Goal: Task Accomplishment & Management: Use online tool/utility

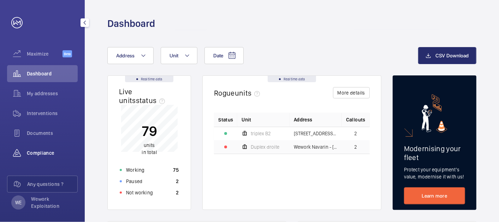
click at [45, 152] on span "Compliance" at bounding box center [52, 152] width 51 height 7
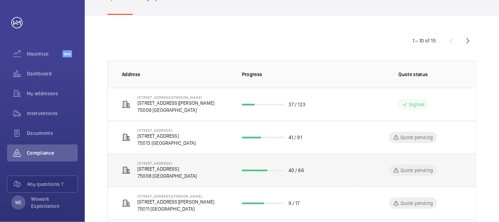
scroll to position [65, 0]
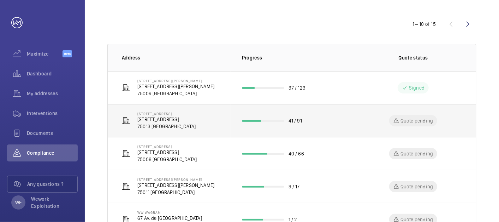
click at [170, 123] on p "75013 [GEOGRAPHIC_DATA]" at bounding box center [166, 126] width 58 height 7
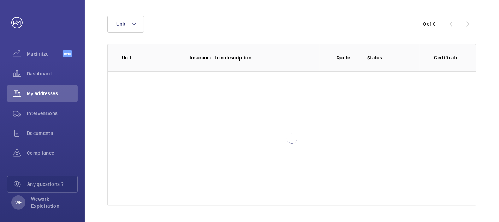
scroll to position [93, 0]
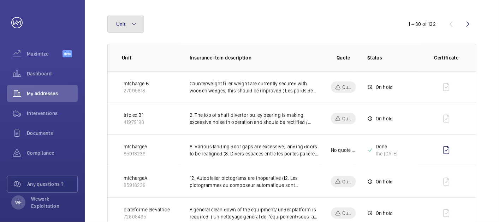
click at [132, 29] on button "Unit" at bounding box center [125, 24] width 37 height 17
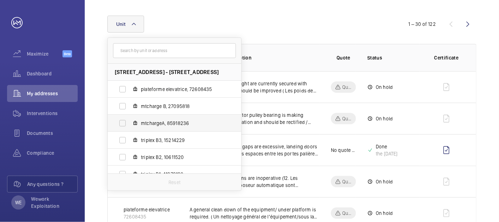
click at [186, 123] on span "mtchargeA, 85918236" at bounding box center [182, 122] width 82 height 7
click at [130, 123] on input "mtchargeA, 85918236" at bounding box center [123, 123] width 14 height 14
checkbox input "true"
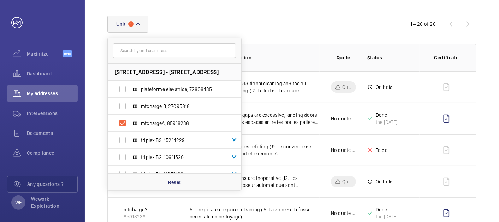
click at [310, 26] on div "Unit 1 198 Avenue de France - 198 Avenue de France, 75013 PARIS, 75013 PARIS pl…" at bounding box center [249, 24] width 284 height 17
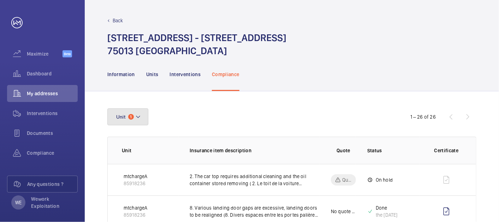
click at [133, 115] on span "1" at bounding box center [131, 117] width 6 height 6
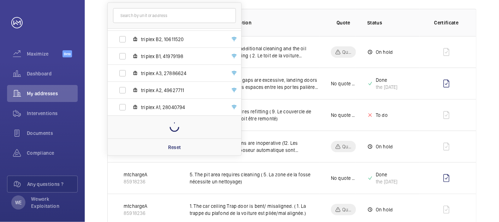
scroll to position [196, 0]
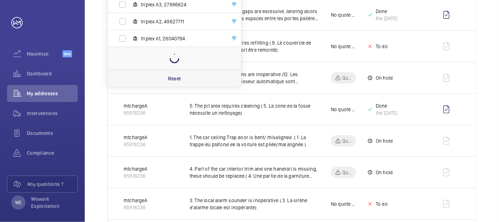
click at [171, 75] on p "Reset" at bounding box center [174, 78] width 13 height 7
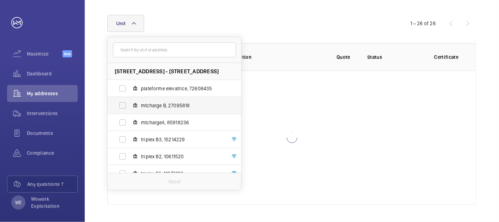
scroll to position [93, 0]
click at [145, 105] on span "mtcharge B, 27095818" at bounding box center [182, 105] width 82 height 7
click at [130, 105] on input "mtcharge B, 27095818" at bounding box center [123, 106] width 14 height 14
checkbox input "true"
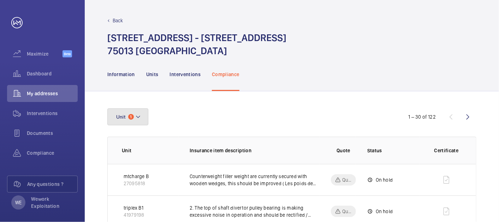
click at [143, 123] on button "Unit 1" at bounding box center [127, 116] width 41 height 17
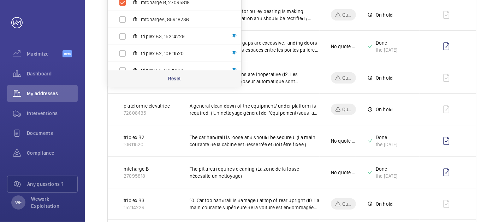
click at [174, 83] on div "Reset" at bounding box center [175, 78] width 134 height 17
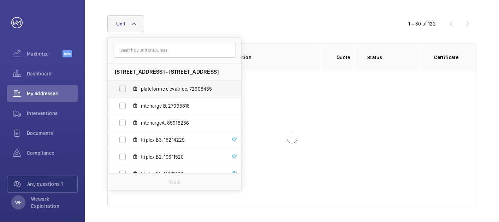
click at [167, 88] on span "plateforme elevatrice, 72608435" at bounding box center [182, 88] width 82 height 7
click at [130, 88] on input "plateforme elevatrice, 72608435" at bounding box center [123, 89] width 14 height 14
checkbox input "true"
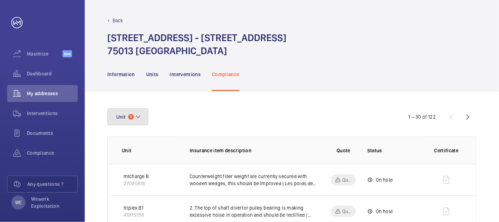
click at [137, 123] on button "Unit 1" at bounding box center [127, 116] width 41 height 17
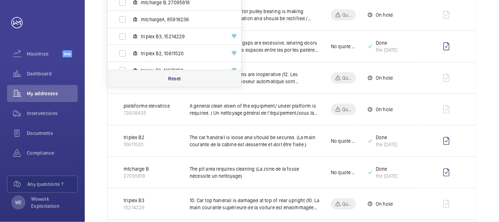
click at [169, 76] on p "Reset" at bounding box center [174, 78] width 13 height 7
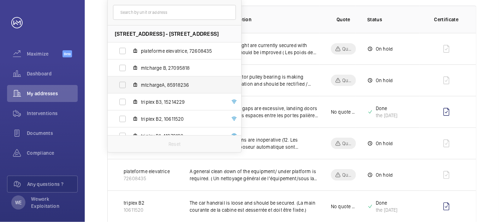
scroll to position [60, 0]
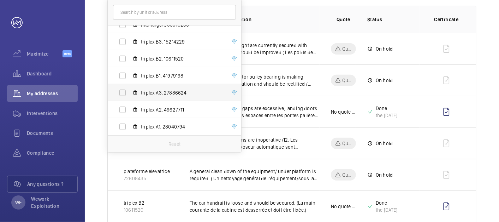
click at [166, 123] on span "triplex A1, 28040794" at bounding box center [182, 126] width 82 height 7
click at [130, 123] on input "triplex A1, 28040794" at bounding box center [123, 126] width 14 height 14
checkbox input "true"
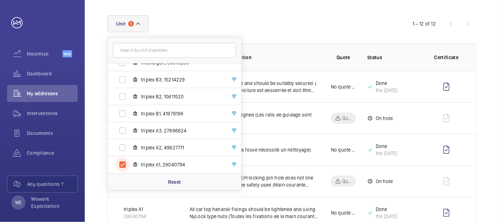
scroll to position [131, 0]
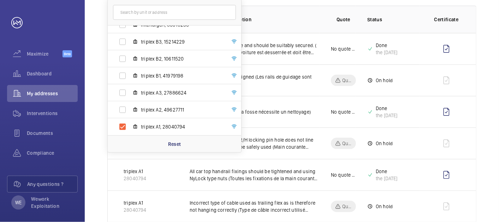
click at [317, 24] on th "Insurance item description" at bounding box center [248, 19] width 141 height 27
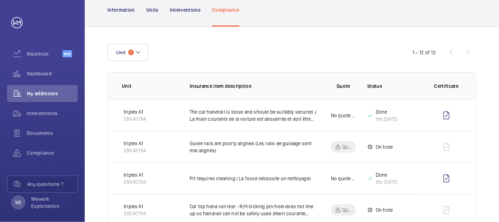
scroll to position [0, 0]
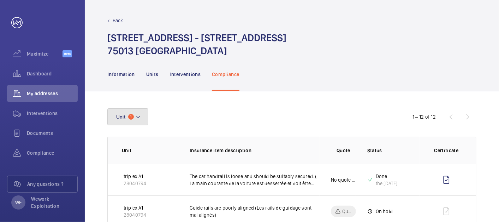
click at [132, 110] on button "Unit 1" at bounding box center [127, 116] width 41 height 17
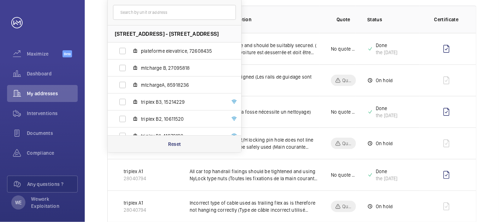
click at [178, 145] on p "Reset" at bounding box center [174, 143] width 13 height 7
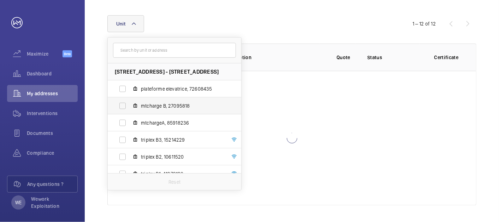
scroll to position [60, 0]
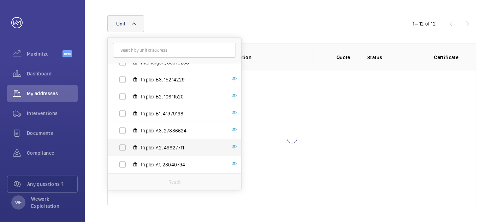
click at [168, 144] on span "triplex A2, 49627711" at bounding box center [182, 147] width 82 height 7
click at [130, 144] on input "triplex A2, 49627711" at bounding box center [123, 147] width 14 height 14
checkbox input "true"
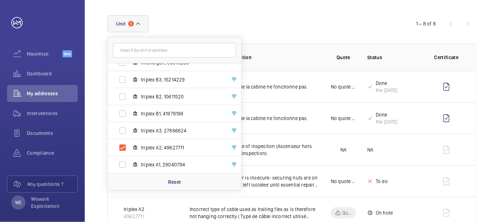
click at [304, 60] on p "Insurance item description" at bounding box center [255, 57] width 130 height 7
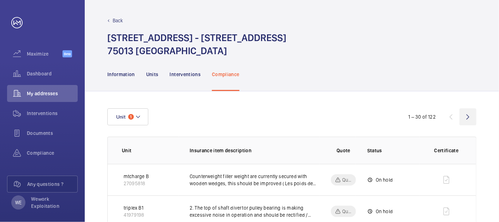
click at [464, 115] on wm-front-icon-button at bounding box center [468, 116] width 17 height 17
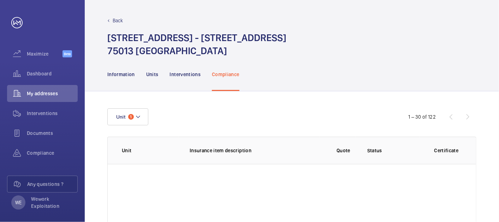
scroll to position [93, 0]
click at [448, 116] on wm-front-icon-button at bounding box center [451, 116] width 17 height 17
click at [453, 120] on wm-front-icon-button at bounding box center [451, 116] width 17 height 17
click at [136, 115] on mat-icon at bounding box center [138, 116] width 6 height 8
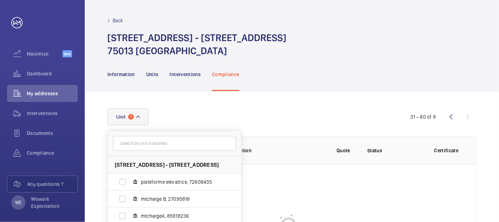
scroll to position [93, 0]
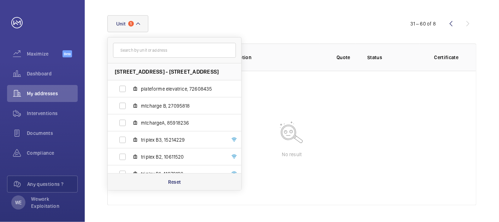
click at [173, 179] on p "Reset" at bounding box center [174, 181] width 13 height 7
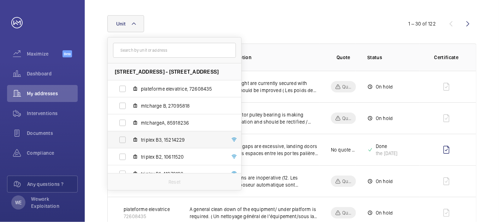
scroll to position [60, 0]
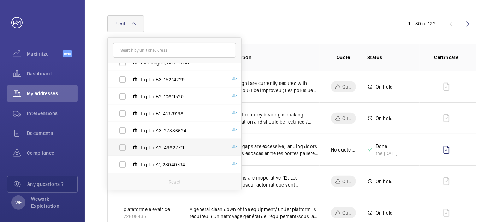
click at [170, 147] on span "triplex A2, 49627711" at bounding box center [182, 147] width 82 height 7
click at [130, 147] on input "triplex A2, 49627711" at bounding box center [123, 147] width 14 height 14
checkbox input "true"
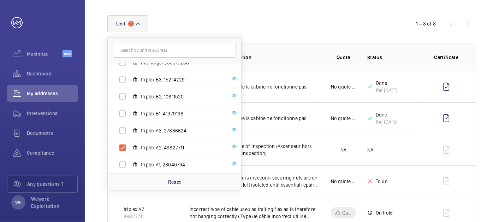
drag, startPoint x: 372, startPoint y: 33, endPoint x: 422, endPoint y: 25, distance: 50.4
click at [373, 32] on wm-front-table "Unit 1 198 Avenue de France - 198 Avenue de France, 75013 PARIS, 75013 PARIS pl…" at bounding box center [291, 168] width 369 height 307
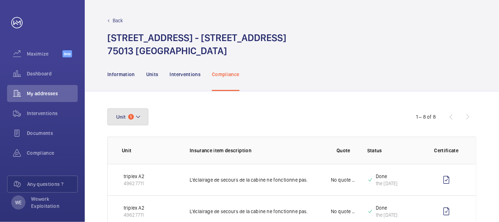
click at [143, 122] on button "Unit 1" at bounding box center [127, 116] width 41 height 17
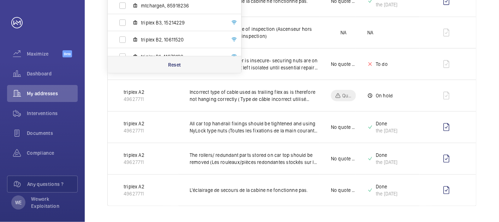
click at [181, 61] on div "Reset" at bounding box center [175, 64] width 134 height 17
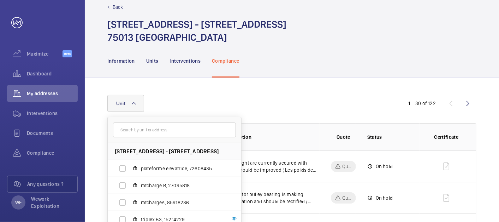
scroll to position [60, 0]
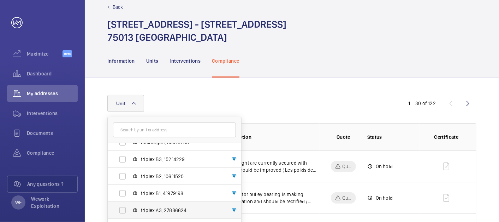
click at [169, 208] on span "triplex A3, 27886624" at bounding box center [182, 209] width 82 height 7
click at [130, 208] on input "triplex A3, 27886624" at bounding box center [123, 210] width 14 height 14
checkbox input "true"
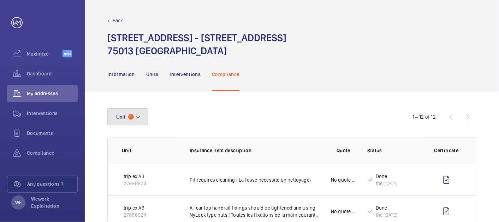
click at [136, 118] on mat-icon at bounding box center [138, 116] width 6 height 8
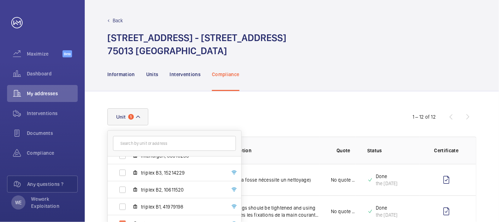
scroll to position [65, 0]
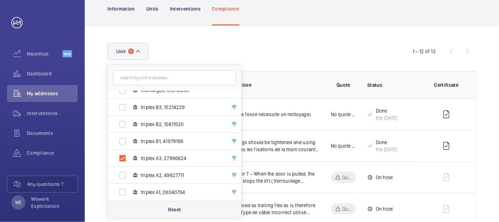
click at [175, 206] on p "Reset" at bounding box center [174, 209] width 13 height 7
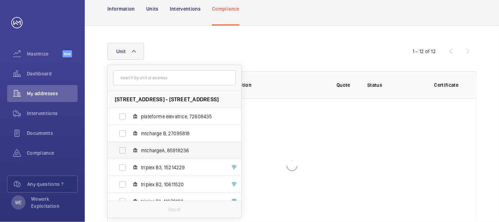
scroll to position [60, 0]
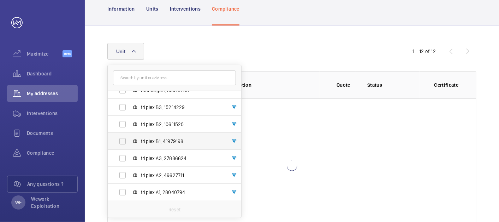
click at [169, 139] on span "triplex B1, 41979198" at bounding box center [182, 140] width 82 height 7
click at [130, 139] on input "triplex B1, 41979198" at bounding box center [123, 141] width 14 height 14
checkbox input "true"
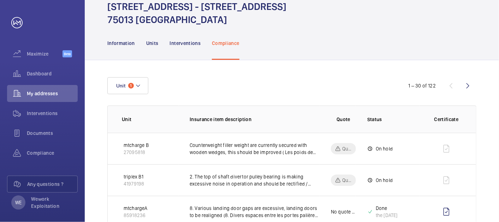
scroll to position [96, 0]
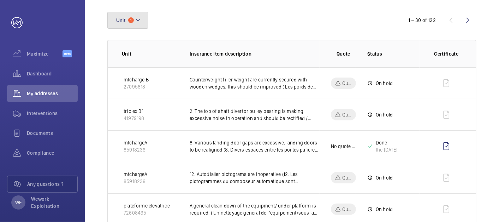
click at [134, 21] on button "Unit 1" at bounding box center [127, 20] width 41 height 17
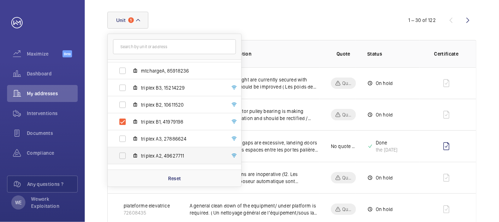
scroll to position [60, 0]
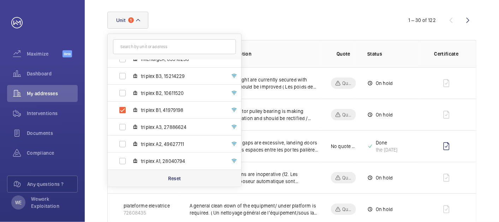
click at [171, 177] on p "Reset" at bounding box center [174, 178] width 13 height 7
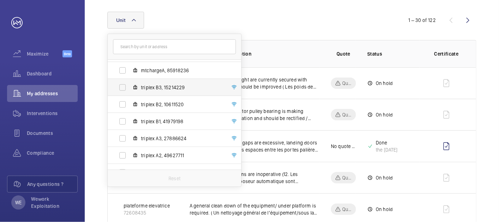
scroll to position [60, 0]
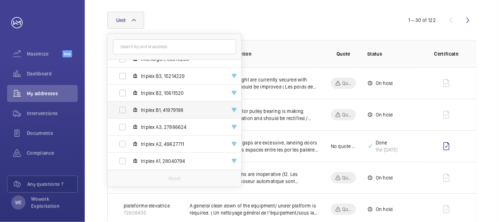
click at [162, 111] on span "triplex B1, 41979198" at bounding box center [182, 109] width 82 height 7
click at [130, 111] on input "triplex B1, 41979198" at bounding box center [123, 110] width 14 height 14
checkbox input "true"
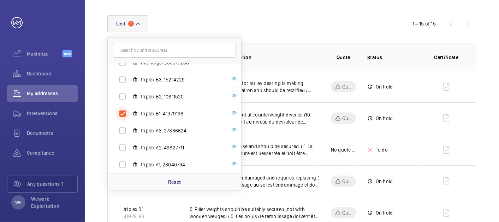
scroll to position [96, 0]
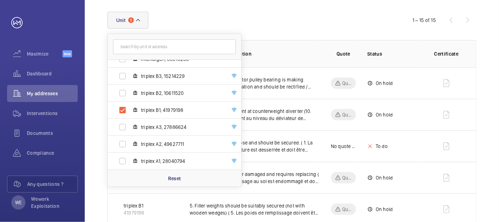
click at [499, 78] on html "Your request has been sent. We will contact you soon. Maximize Beta Dashboard M…" at bounding box center [249, 111] width 499 height 222
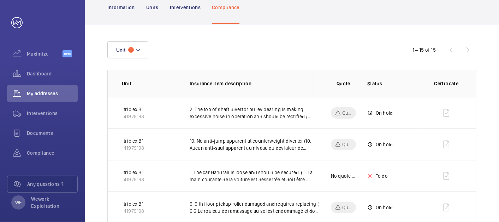
scroll to position [0, 0]
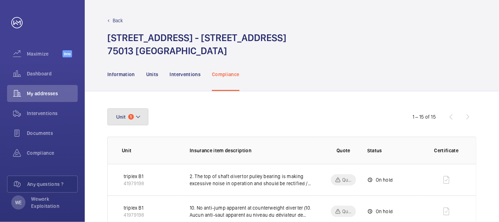
drag, startPoint x: 140, startPoint y: 115, endPoint x: 264, endPoint y: 161, distance: 132.4
click at [140, 115] on mat-icon at bounding box center [138, 116] width 6 height 8
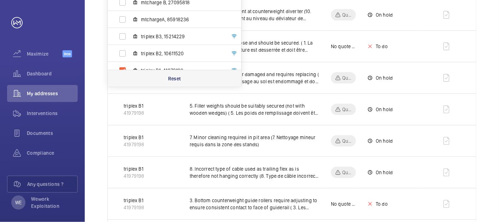
click at [177, 80] on p "Reset" at bounding box center [174, 78] width 13 height 7
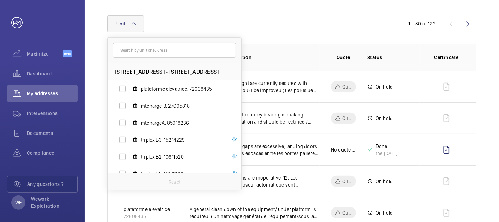
scroll to position [196, 0]
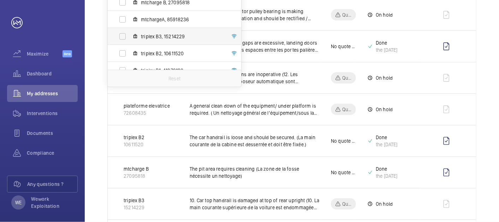
click at [146, 38] on span "triplex B3, 15214229" at bounding box center [182, 36] width 82 height 7
click at [130, 38] on input "triplex B3, 15214229" at bounding box center [123, 36] width 14 height 14
checkbox input "true"
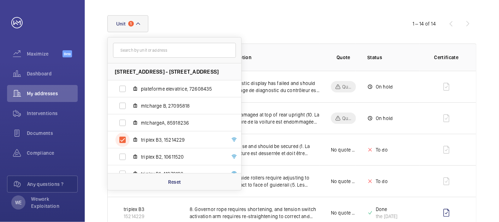
scroll to position [196, 0]
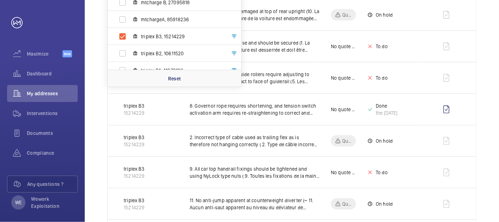
click at [499, 65] on html "Your request has been sent. We will contact you soon. Maximize Beta Dashboard M…" at bounding box center [249, 111] width 499 height 222
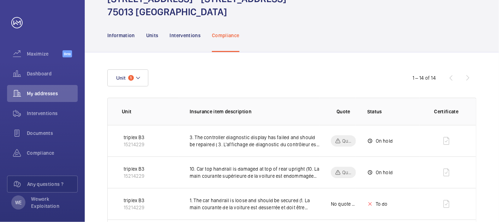
scroll to position [0, 0]
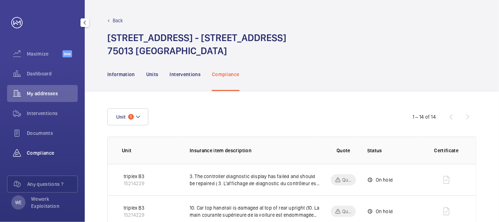
click at [34, 149] on div "Compliance" at bounding box center [42, 152] width 71 height 17
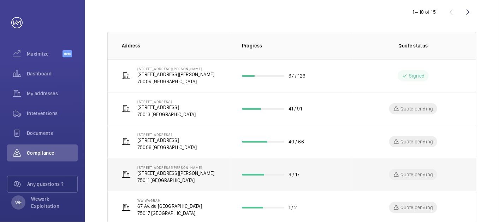
scroll to position [131, 0]
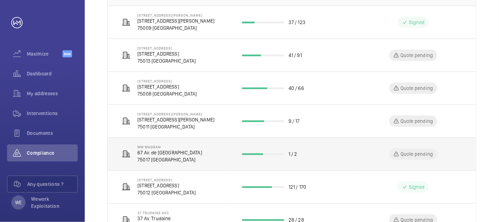
click at [161, 150] on p "67 Av. de [GEOGRAPHIC_DATA]" at bounding box center [169, 152] width 65 height 7
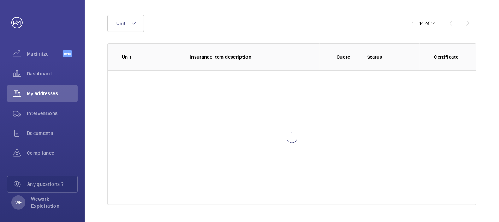
scroll to position [93, 0]
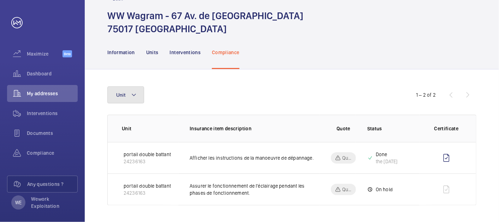
click at [141, 93] on button "Unit" at bounding box center [125, 94] width 37 height 17
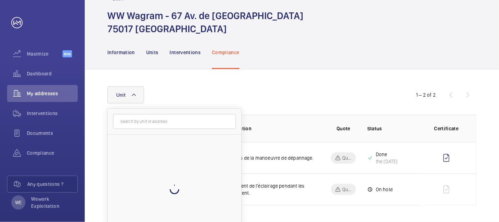
scroll to position [22, 0]
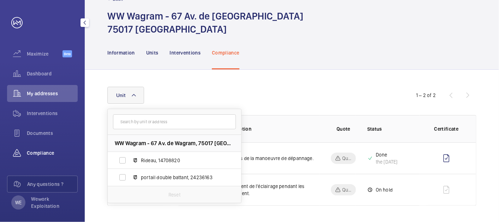
click at [48, 154] on span "Compliance" at bounding box center [52, 152] width 51 height 7
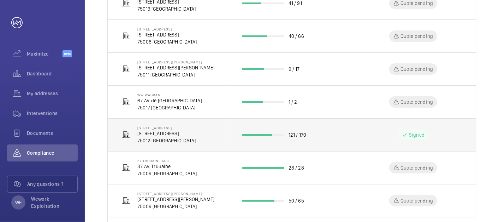
scroll to position [204, 0]
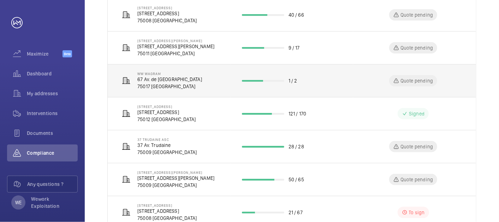
click at [163, 81] on p "67 Av. de [GEOGRAPHIC_DATA]" at bounding box center [169, 79] width 65 height 7
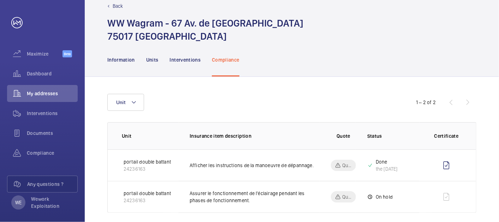
scroll to position [22, 0]
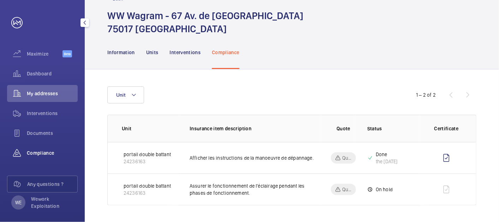
drag, startPoint x: 35, startPoint y: 149, endPoint x: 46, endPoint y: 148, distance: 11.3
click at [35, 148] on div "Compliance" at bounding box center [42, 152] width 71 height 17
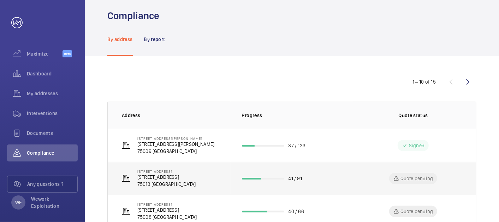
scroll to position [73, 0]
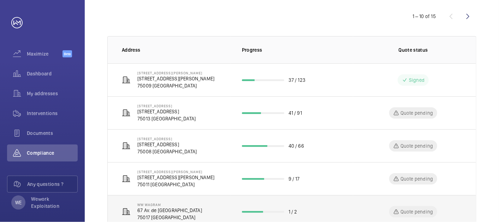
click at [164, 215] on p "75017 [GEOGRAPHIC_DATA]" at bounding box center [169, 216] width 65 height 7
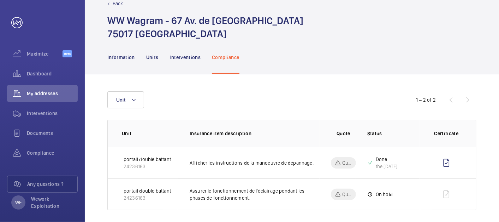
scroll to position [22, 0]
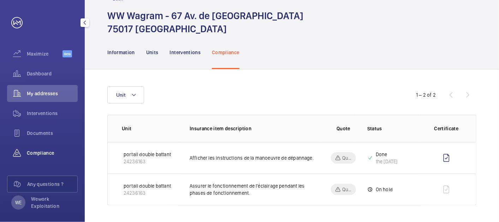
click at [48, 152] on span "Compliance" at bounding box center [52, 152] width 51 height 7
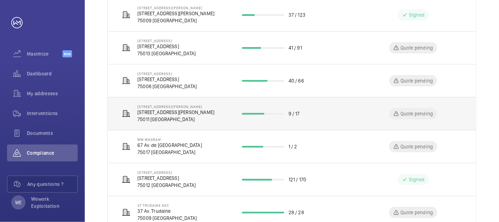
scroll to position [139, 0]
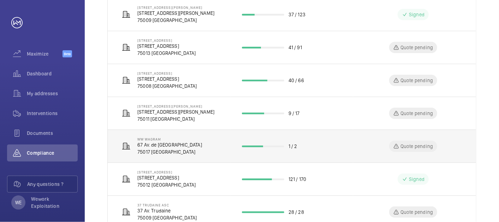
click at [170, 148] on p "75017 [GEOGRAPHIC_DATA]" at bounding box center [169, 151] width 65 height 7
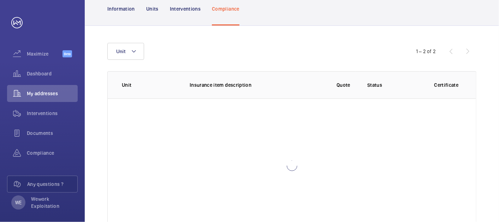
scroll to position [22, 0]
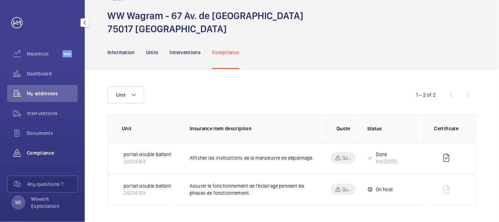
click at [22, 147] on wm-front-icon-button at bounding box center [17, 152] width 20 height 17
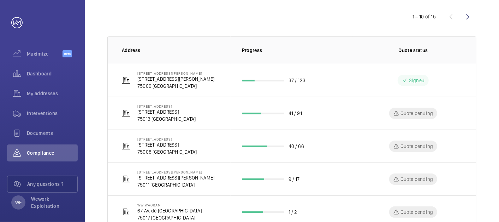
scroll to position [139, 0]
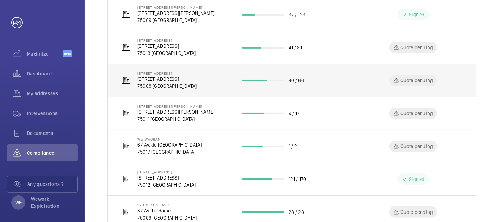
click at [185, 77] on p "[STREET_ADDRESS]" at bounding box center [166, 78] width 59 height 7
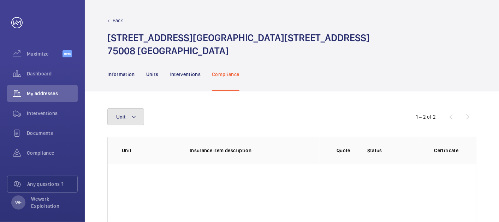
click at [138, 119] on button "Unit" at bounding box center [125, 116] width 37 height 17
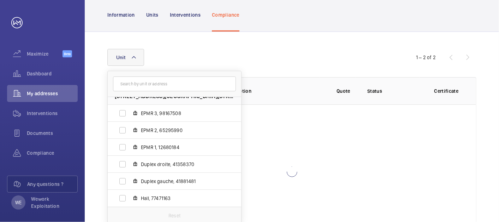
scroll to position [93, 0]
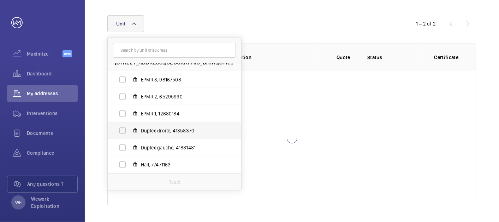
click at [160, 131] on span "Duplex droite, 41358370" at bounding box center [182, 130] width 82 height 7
click at [130, 131] on input "Duplex droite, 41358370" at bounding box center [123, 130] width 14 height 14
checkbox input "true"
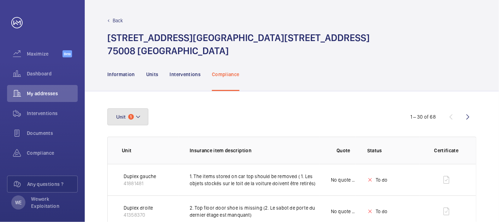
click at [134, 118] on button "Unit 1" at bounding box center [127, 116] width 41 height 17
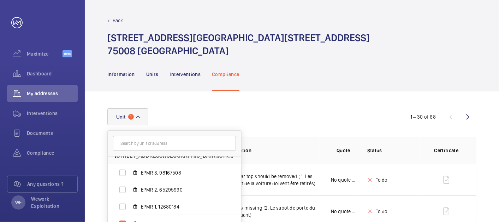
scroll to position [65, 0]
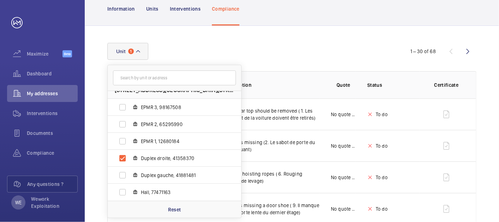
click at [272, 84] on p "Insurance item description" at bounding box center [255, 84] width 130 height 7
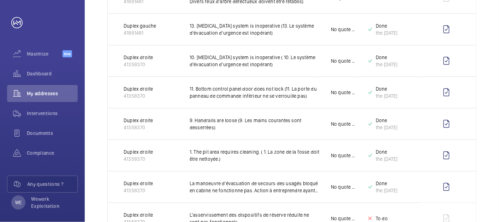
scroll to position [0, 0]
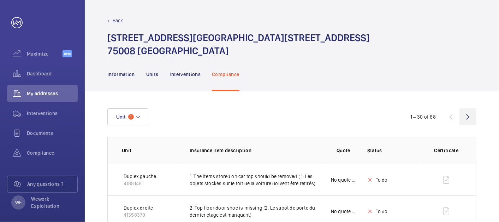
click at [470, 119] on wm-front-icon-button at bounding box center [468, 116] width 17 height 17
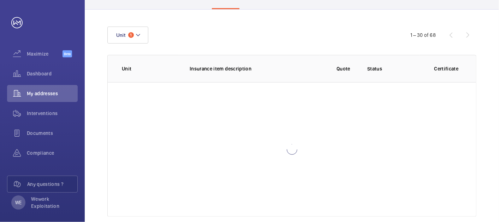
scroll to position [93, 0]
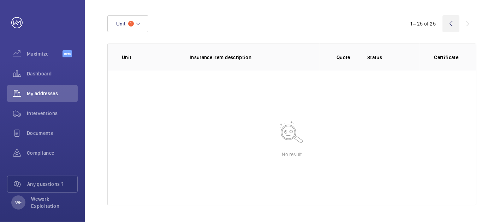
click at [451, 28] on wm-front-icon-button at bounding box center [451, 23] width 17 height 17
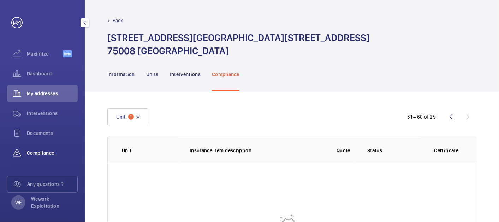
click at [49, 154] on span "Compliance" at bounding box center [52, 152] width 51 height 7
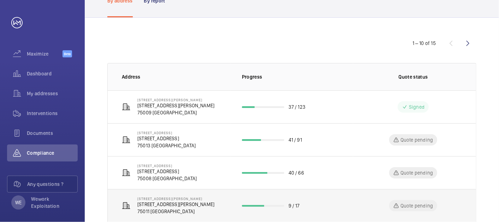
scroll to position [65, 0]
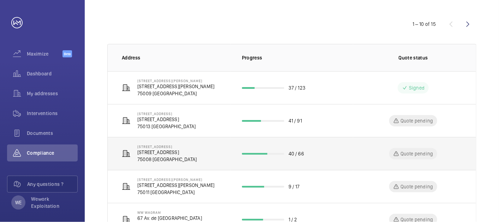
click at [211, 148] on td "[STREET_ADDRESS][GEOGRAPHIC_DATA] [STREET_ADDRESS]" at bounding box center [169, 153] width 123 height 33
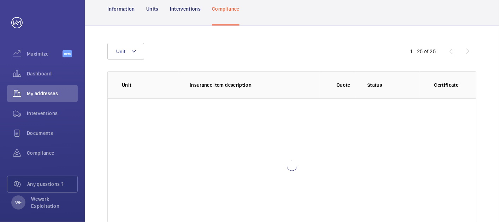
scroll to position [93, 0]
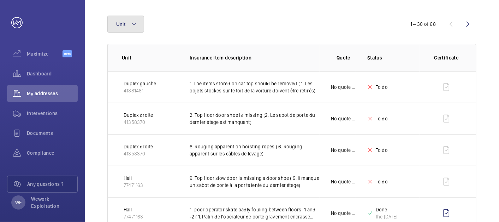
click at [141, 24] on button "Unit" at bounding box center [125, 24] width 37 height 17
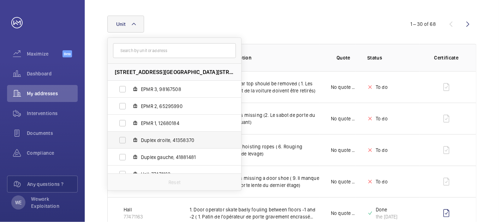
click at [178, 140] on span "Duplex droite, 41358370" at bounding box center [182, 139] width 82 height 7
click at [130, 140] on input "Duplex droite, 41358370" at bounding box center [123, 140] width 14 height 14
checkbox input "true"
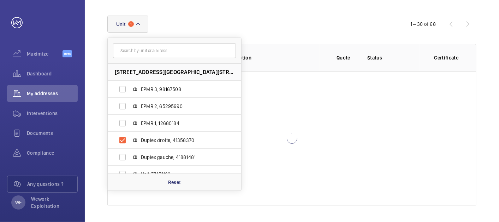
click at [300, 26] on div "[STREET_ADDRESS] EPMR 3, 98167508 EPMR 2, 65295990 EPMR 1, 12680184 Duplex droi…" at bounding box center [249, 24] width 284 height 17
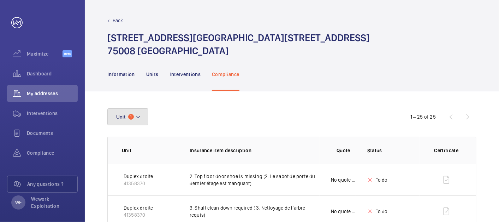
click at [143, 114] on button "Unit 1" at bounding box center [127, 116] width 41 height 17
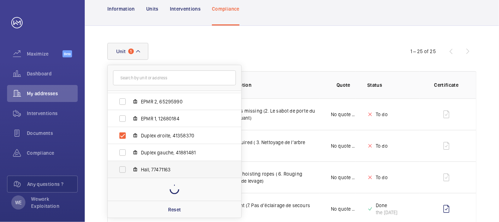
scroll to position [9, 0]
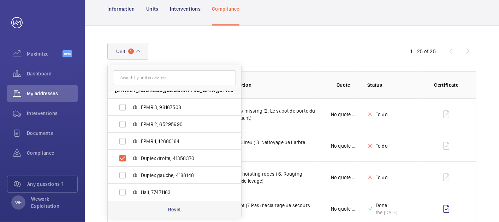
click at [176, 206] on p "Reset" at bounding box center [174, 209] width 13 height 7
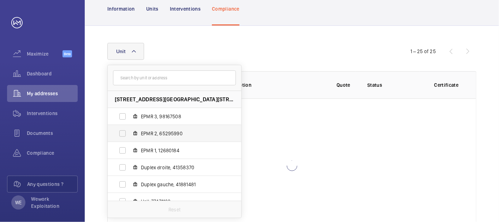
scroll to position [9, 0]
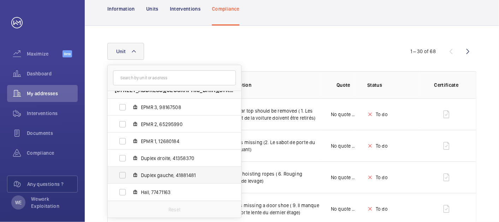
click at [177, 176] on span "Duplex gauche, 41881481" at bounding box center [182, 174] width 82 height 7
click at [130, 176] on input "Duplex gauche, 41881481" at bounding box center [123, 175] width 14 height 14
checkbox input "true"
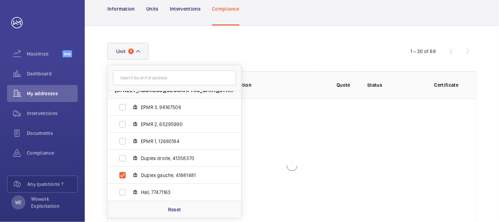
click at [301, 50] on div "[STREET_ADDRESS] EPMR 3, 98167508 EPMR 2, 65295990 EPMR 1, 12680184 Duplex droi…" at bounding box center [249, 51] width 284 height 17
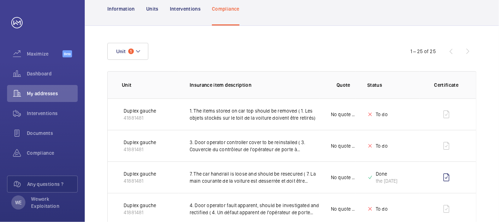
scroll to position [196, 0]
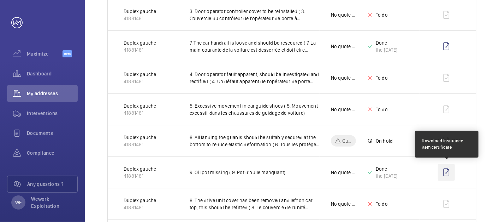
click at [447, 171] on wm-front-icon-button at bounding box center [446, 172] width 17 height 17
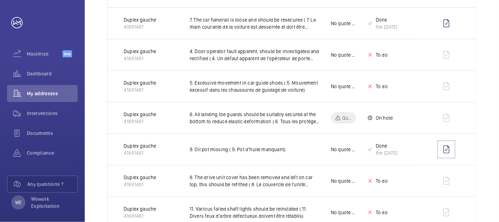
scroll to position [0, 0]
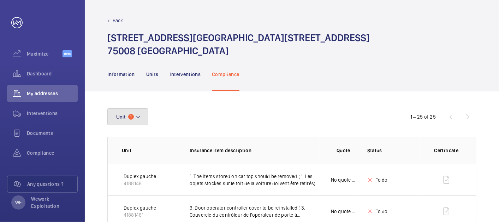
click at [145, 120] on button "Unit 1" at bounding box center [127, 116] width 41 height 17
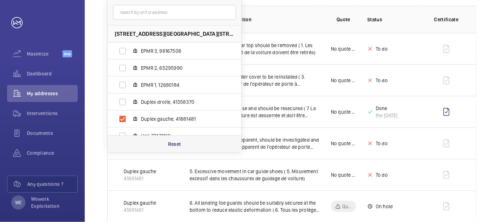
click at [171, 140] on p "Reset" at bounding box center [174, 143] width 13 height 7
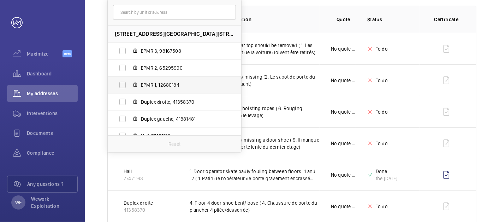
scroll to position [9, 0]
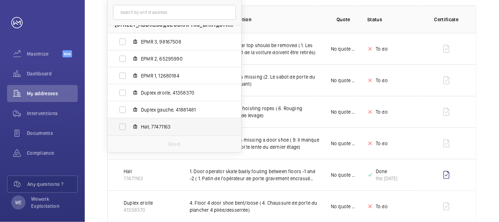
click at [155, 128] on span "Hall, 77471163" at bounding box center [182, 126] width 82 height 7
click at [130, 128] on input "Hall, 77471163" at bounding box center [123, 126] width 14 height 14
checkbox input "true"
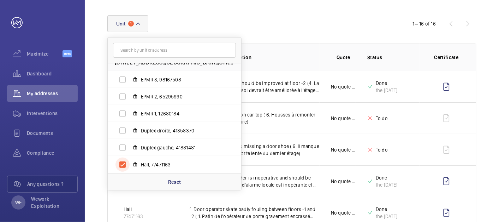
scroll to position [131, 0]
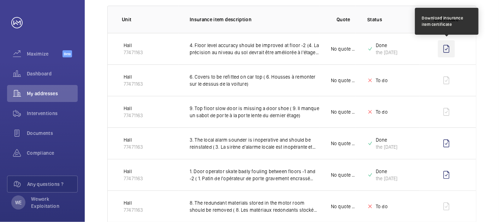
click at [446, 47] on wm-front-icon-button at bounding box center [446, 48] width 17 height 17
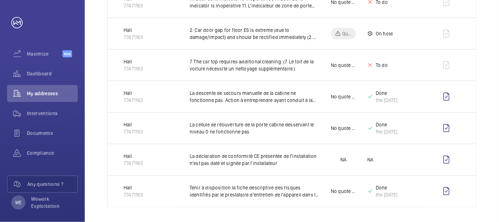
scroll to position [0, 0]
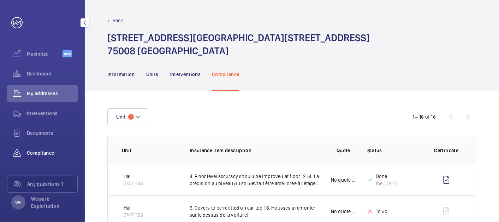
click at [32, 155] on span "Compliance" at bounding box center [52, 152] width 51 height 7
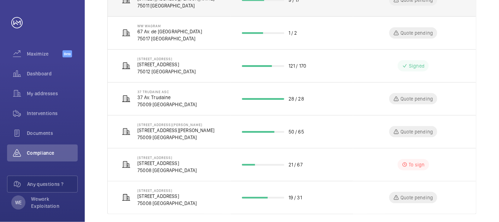
scroll to position [259, 0]
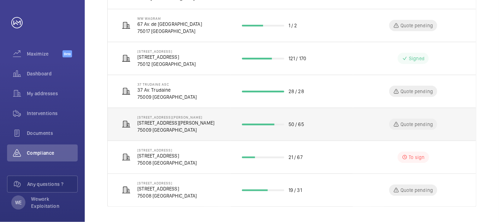
click at [182, 119] on p "[STREET_ADDRESS][PERSON_NAME]" at bounding box center [175, 122] width 77 height 7
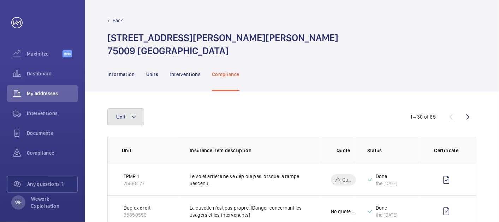
click at [137, 115] on button "Unit" at bounding box center [125, 116] width 37 height 17
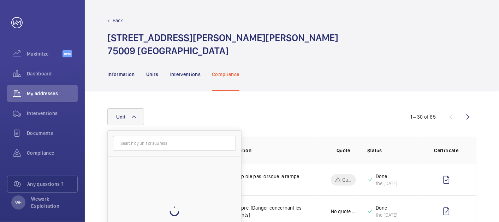
scroll to position [65, 0]
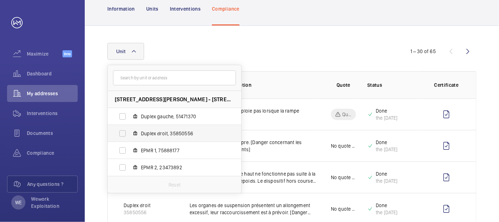
click at [179, 133] on span "Duplex droit, 35850556" at bounding box center [182, 133] width 82 height 7
click at [130, 133] on input "Duplex droit, 35850556" at bounding box center [123, 133] width 14 height 14
checkbox input "true"
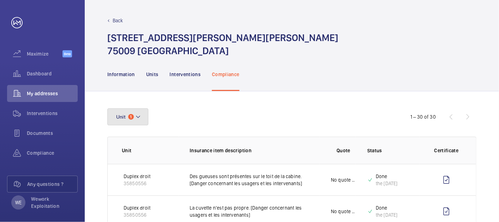
click at [140, 116] on mat-icon at bounding box center [138, 116] width 6 height 8
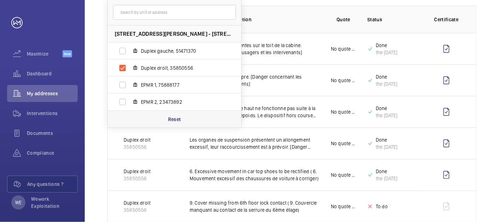
click at [176, 122] on div "Reset" at bounding box center [175, 118] width 134 height 17
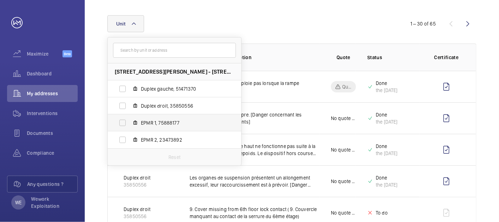
scroll to position [131, 0]
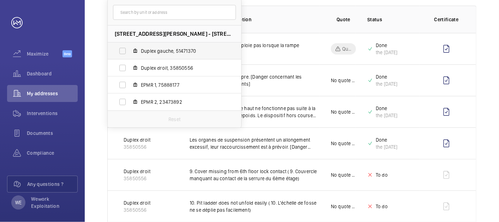
click at [174, 50] on span "Duplex gauche, 51471370" at bounding box center [182, 50] width 82 height 7
click at [130, 50] on input "Duplex gauche, 51471370" at bounding box center [123, 51] width 14 height 14
checkbox input "true"
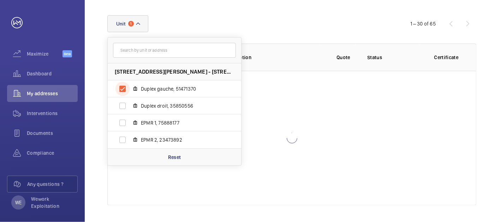
scroll to position [131, 0]
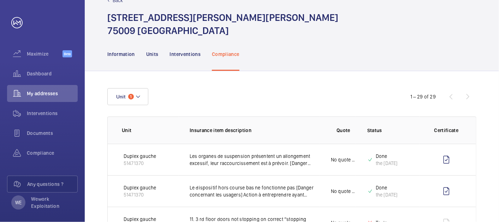
scroll to position [0, 0]
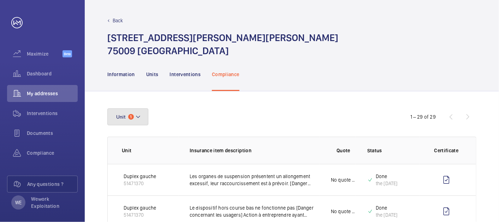
click at [136, 116] on mat-icon at bounding box center [138, 116] width 6 height 8
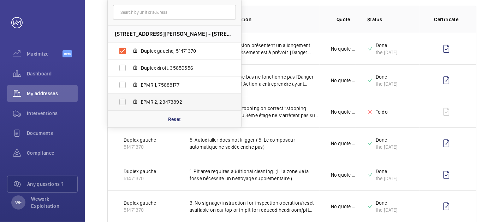
click at [158, 105] on span "EPMR 2, 23473892" at bounding box center [182, 101] width 82 height 7
click at [130, 105] on input "EPMR 2, 23473892" at bounding box center [123, 102] width 14 height 14
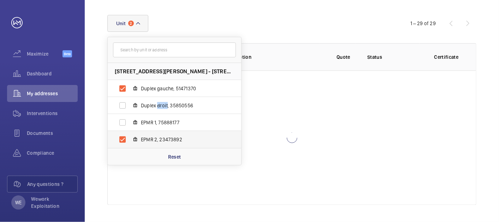
scroll to position [93, 0]
drag, startPoint x: 158, startPoint y: 105, endPoint x: 169, endPoint y: 119, distance: 18.2
click at [165, 115] on ul "[STREET_ADDRESS][PERSON_NAME] - [STREET_ADDRESS][GEOGRAPHIC_DATA][PERSON_NAME] …" at bounding box center [175, 105] width 134 height 85
drag, startPoint x: 169, startPoint y: 119, endPoint x: 175, endPoint y: 141, distance: 22.4
click at [171, 139] on span "EPMR 2, 23473892" at bounding box center [182, 139] width 82 height 7
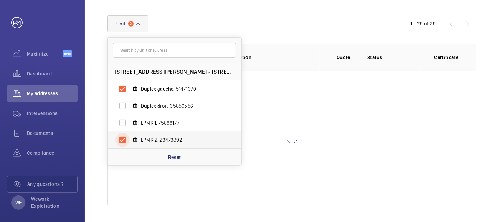
click at [130, 139] on input "EPMR 2, 23473892" at bounding box center [123, 139] width 14 height 14
checkbox input "false"
click at [178, 154] on p "Reset" at bounding box center [174, 156] width 13 height 7
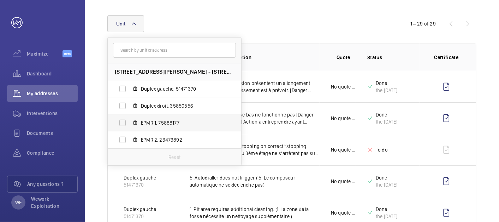
click at [166, 119] on span "EPMR 1, 75888177" at bounding box center [182, 122] width 82 height 7
click at [130, 119] on input "EPMR 1, 75888177" at bounding box center [123, 123] width 14 height 14
checkbox input "true"
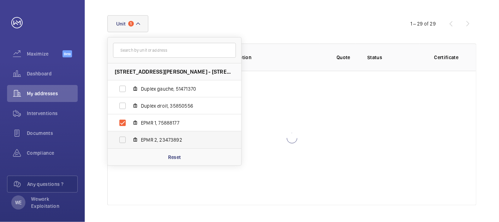
click at [164, 138] on span "EPMR 2, 23473892" at bounding box center [182, 139] width 82 height 7
click at [130, 138] on input "EPMR 2, 23473892" at bounding box center [123, 139] width 14 height 14
checkbox input "true"
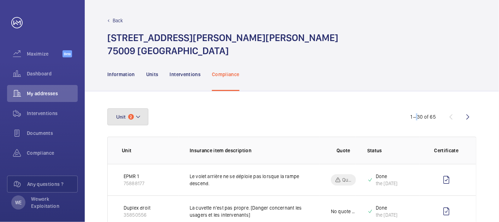
click at [144, 120] on button "Unit 2" at bounding box center [127, 116] width 41 height 17
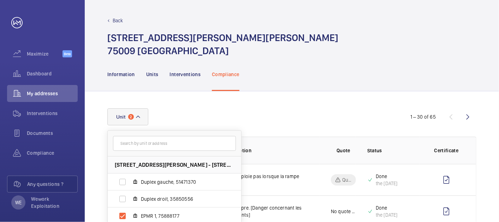
scroll to position [196, 0]
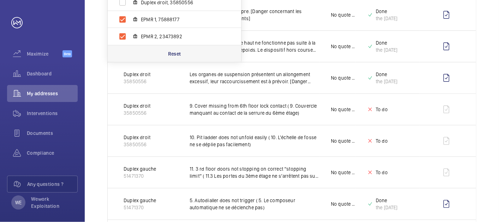
click at [175, 53] on p "Reset" at bounding box center [174, 53] width 13 height 7
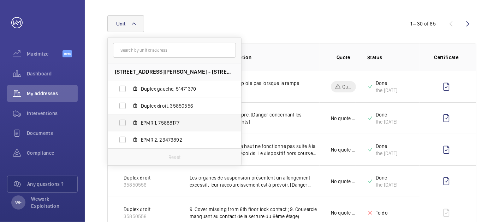
scroll to position [196, 0]
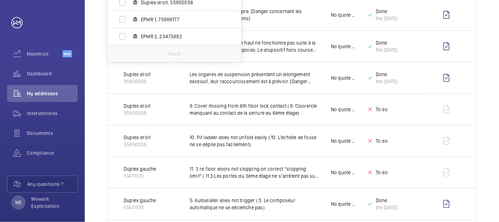
click at [158, 38] on span "EPMR 2, 23473892" at bounding box center [182, 36] width 82 height 7
click at [130, 38] on input "EPMR 2, 23473892" at bounding box center [123, 36] width 14 height 14
checkbox input "true"
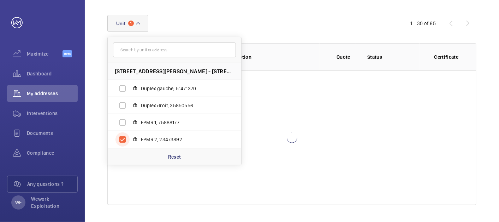
scroll to position [93, 0]
click at [164, 124] on span "EPMR 1, 75888177" at bounding box center [182, 122] width 82 height 7
click at [130, 124] on input "EPMR 1, 75888177" at bounding box center [123, 123] width 14 height 14
checkbox input "true"
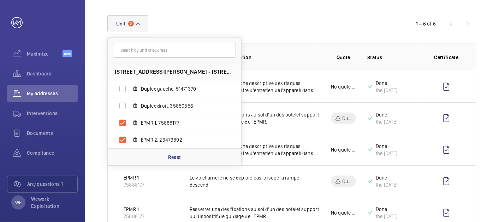
click at [303, 25] on div "Unit 2 [STREET_ADDRESS][PERSON_NAME][PERSON_NAME] Duplex gauche, 51471370 Duple…" at bounding box center [249, 23] width 284 height 17
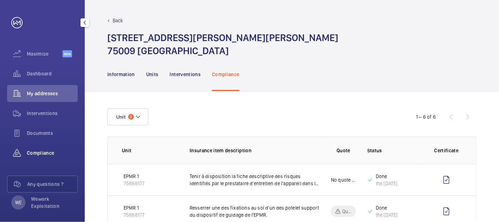
click at [54, 145] on div "Compliance" at bounding box center [42, 152] width 71 height 17
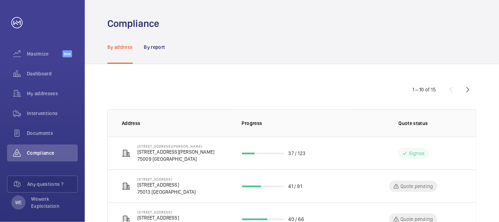
click at [466, 90] on wm-front-icon-button at bounding box center [468, 89] width 17 height 17
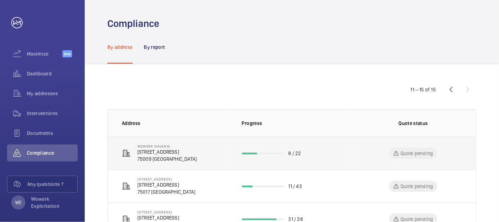
scroll to position [65, 0]
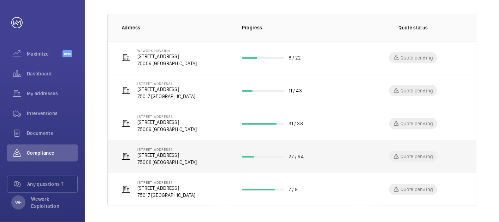
click at [178, 152] on p "[STREET_ADDRESS]" at bounding box center [166, 154] width 59 height 7
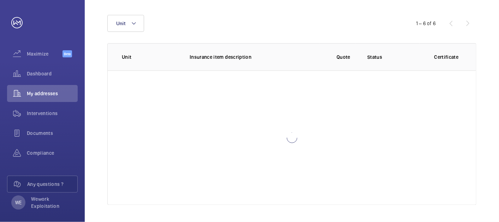
scroll to position [93, 0]
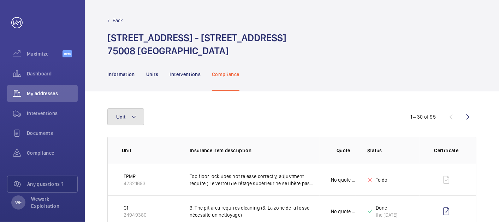
click at [142, 119] on button "Unit" at bounding box center [125, 116] width 37 height 17
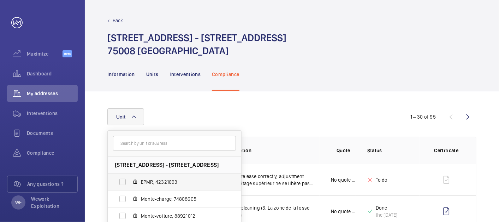
click at [153, 177] on label "EPMR, 42321693" at bounding box center [169, 181] width 122 height 17
click at [130, 177] on input "EPMR, 42321693" at bounding box center [123, 182] width 14 height 14
checkbox input "true"
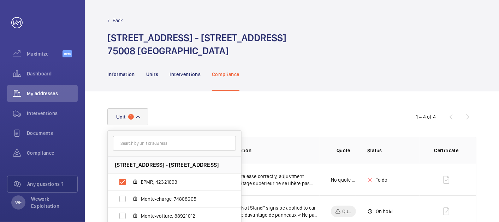
click at [302, 106] on div "Unit 1 [STREET_ADDRESS] EPMR, 42321693 Monte-charge, 74808605 Monte-voiture, 88…" at bounding box center [292, 199] width 414 height 216
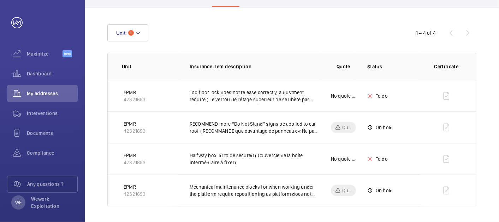
scroll to position [84, 0]
click at [136, 29] on mat-icon at bounding box center [138, 32] width 6 height 8
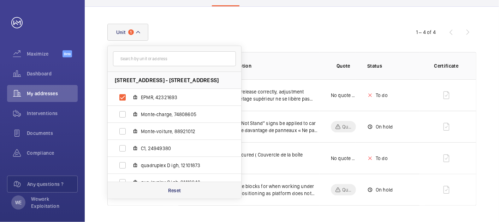
click at [177, 190] on p "Reset" at bounding box center [174, 190] width 13 height 7
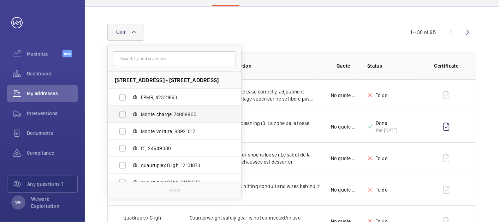
click at [175, 118] on label "Monte-charge, 74808605" at bounding box center [169, 114] width 122 height 17
click at [130, 118] on input "Monte-charge, 74808605" at bounding box center [123, 114] width 14 height 14
checkbox input "true"
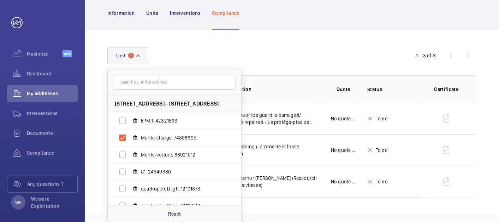
click at [329, 57] on div "Unit 1 [STREET_ADDRESS] EPMR, 42321693 Monte-charge, 74808605 Monte-voiture, 88…" at bounding box center [249, 55] width 284 height 17
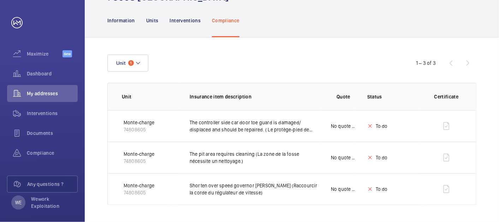
scroll to position [53, 0]
click at [138, 63] on mat-icon at bounding box center [138, 63] width 6 height 8
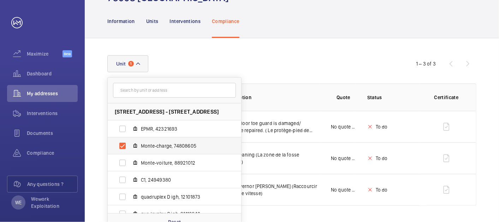
click at [161, 145] on span "Monte-charge, 74808605" at bounding box center [182, 145] width 82 height 7
click at [130, 145] on input "Monte-charge, 74808605" at bounding box center [123, 146] width 14 height 14
checkbox input "false"
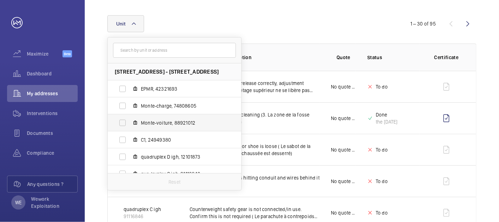
click at [161, 127] on label "Monte-voiture, 88921012" at bounding box center [169, 122] width 122 height 17
click at [130, 127] on input "Monte-voiture, 88921012" at bounding box center [123, 123] width 14 height 14
checkbox input "true"
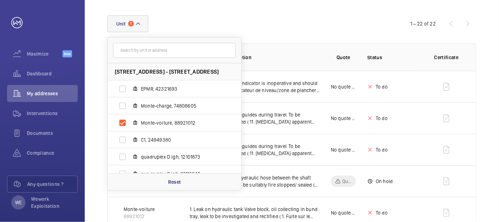
click at [313, 56] on p "Insurance item description" at bounding box center [255, 57] width 130 height 7
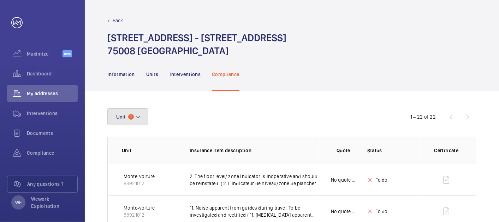
drag, startPoint x: 139, startPoint y: 116, endPoint x: 218, endPoint y: 129, distance: 79.8
click at [140, 116] on mat-icon at bounding box center [138, 116] width 6 height 8
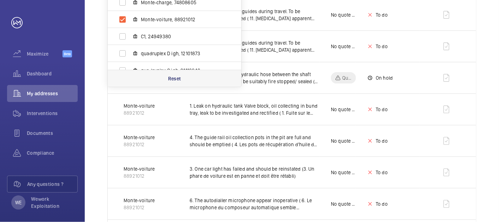
click at [175, 78] on p "Reset" at bounding box center [174, 78] width 13 height 7
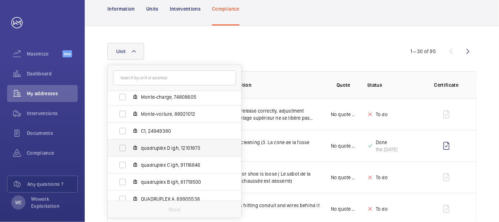
scroll to position [43, 0]
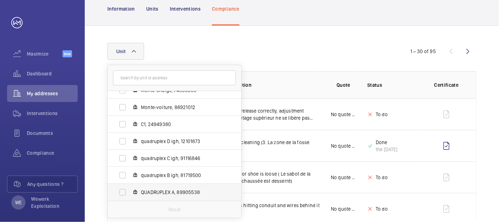
click at [182, 191] on span "QUADRUPLEX A, 89905538" at bounding box center [182, 191] width 82 height 7
click at [130, 191] on input "QUADRUPLEX A, 89905538" at bounding box center [123, 192] width 14 height 14
checkbox input "true"
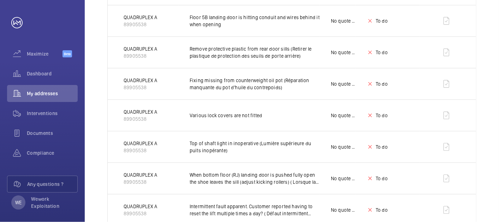
scroll to position [94, 0]
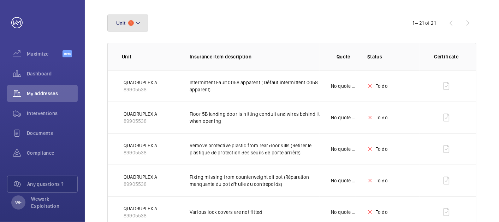
click at [141, 21] on mat-icon at bounding box center [138, 23] width 6 height 8
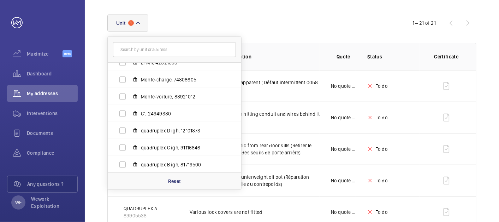
scroll to position [43, 0]
click at [174, 177] on p "Reset" at bounding box center [174, 180] width 13 height 7
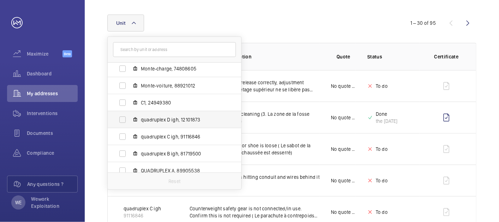
scroll to position [43, 0]
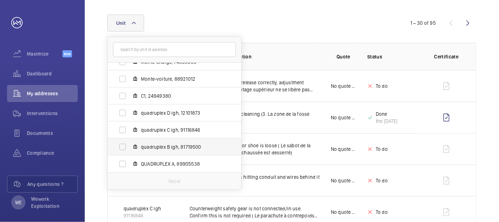
click at [177, 148] on span "quadruplex B igh, 81719500" at bounding box center [182, 146] width 82 height 7
click at [130, 148] on input "quadruplex B igh, 81719500" at bounding box center [123, 147] width 14 height 14
checkbox input "true"
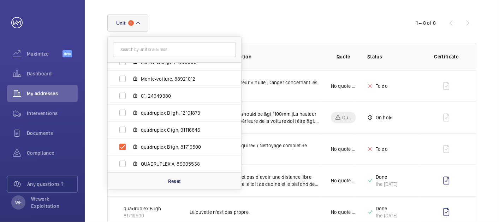
click at [301, 43] on th "Insurance item description" at bounding box center [248, 56] width 141 height 27
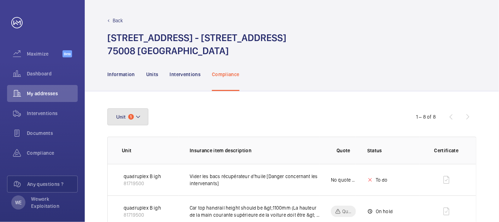
drag, startPoint x: 131, startPoint y: 117, endPoint x: 210, endPoint y: 116, distance: 78.8
click at [131, 117] on span "1" at bounding box center [131, 117] width 6 height 6
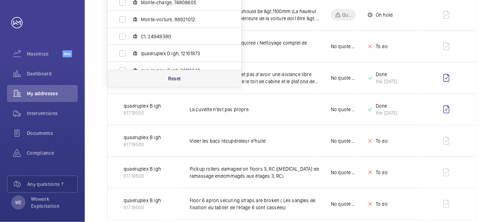
click at [174, 75] on p "Reset" at bounding box center [174, 78] width 13 height 7
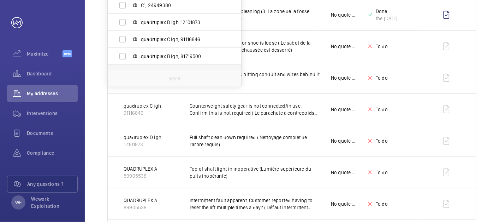
scroll to position [43, 0]
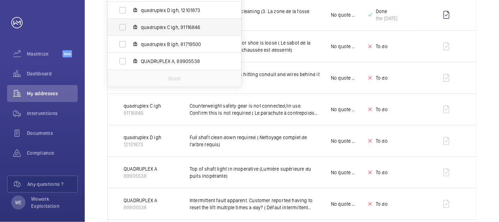
click at [169, 26] on span "quadruplex C igh, 91116846" at bounding box center [182, 27] width 82 height 7
click at [130, 26] on input "quadruplex C igh, 91116846" at bounding box center [123, 27] width 14 height 14
checkbox input "true"
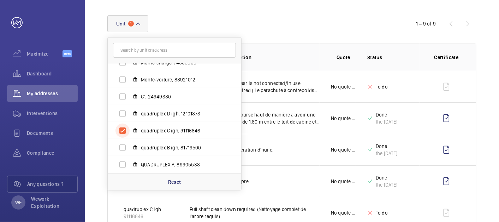
scroll to position [196, 0]
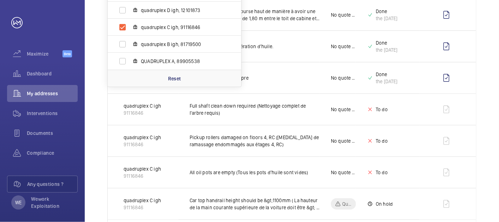
click at [482, 26] on div "Unit 1 [STREET_ADDRESS] EPMR, 42321693 Monte-charge, 74808605 Monte-voiture, 88…" at bounding box center [292, 81] width 414 height 373
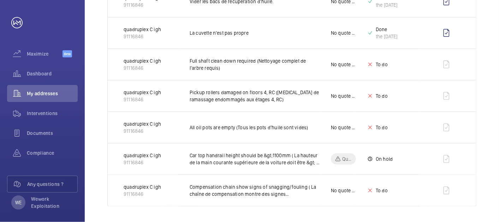
scroll to position [0, 0]
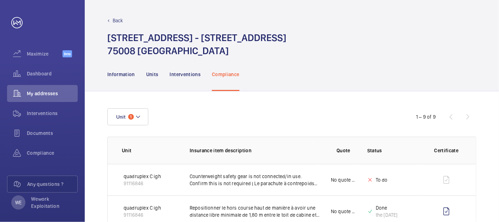
drag, startPoint x: 142, startPoint y: 121, endPoint x: 189, endPoint y: 117, distance: 46.5
click at [143, 121] on button "Unit 1" at bounding box center [127, 116] width 41 height 17
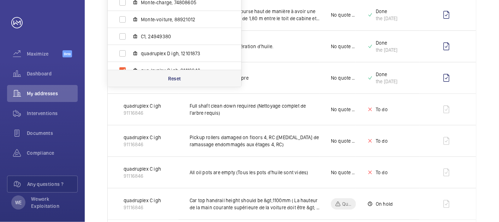
click at [173, 79] on p "Reset" at bounding box center [174, 78] width 13 height 7
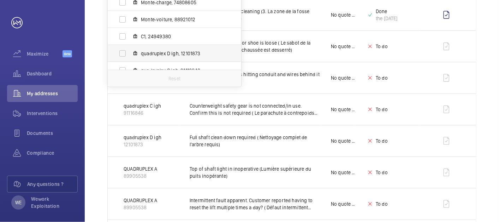
scroll to position [43, 0]
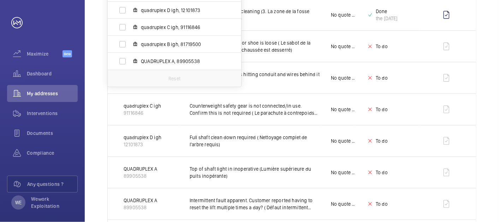
drag, startPoint x: 159, startPoint y: 10, endPoint x: 167, endPoint y: 11, distance: 8.2
click at [159, 9] on span "quadruplex D igh, 12101873" at bounding box center [182, 10] width 82 height 7
click at [130, 9] on input "quadruplex D igh, 12101873" at bounding box center [123, 10] width 14 height 14
checkbox input "true"
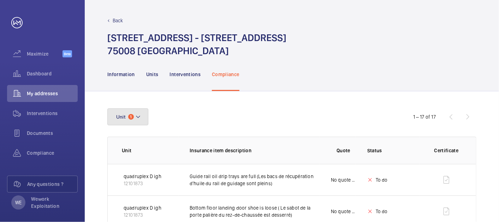
click at [142, 110] on button "Unit 1" at bounding box center [127, 116] width 41 height 17
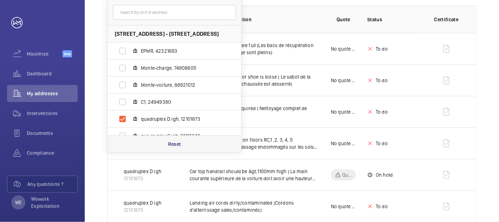
click at [176, 143] on p "Reset" at bounding box center [174, 143] width 13 height 7
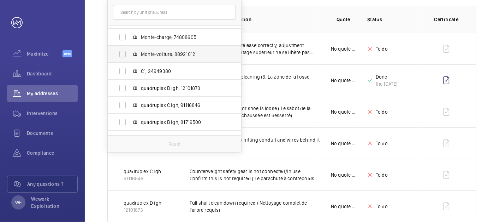
scroll to position [43, 0]
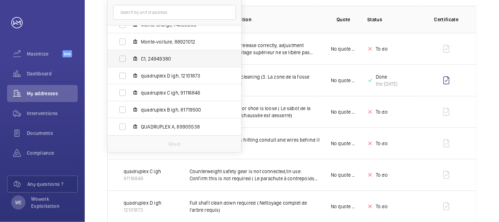
click at [161, 58] on span "C1, 24949380" at bounding box center [182, 58] width 82 height 7
click at [130, 58] on input "C1, 24949380" at bounding box center [123, 59] width 14 height 14
checkbox input "true"
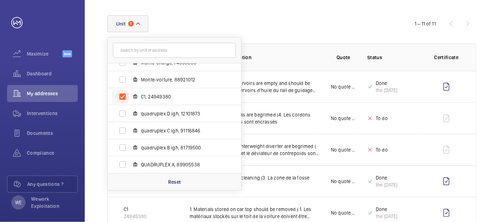
scroll to position [131, 0]
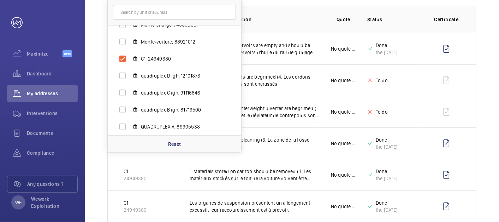
click at [323, 10] on th "Quote" at bounding box center [338, 19] width 36 height 27
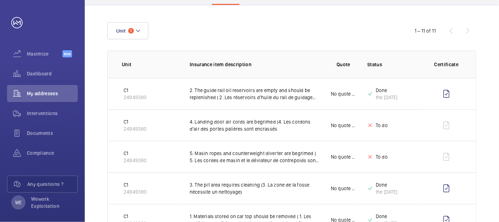
scroll to position [0, 0]
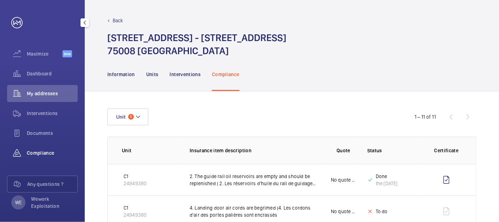
click at [40, 147] on div "Compliance" at bounding box center [42, 152] width 71 height 17
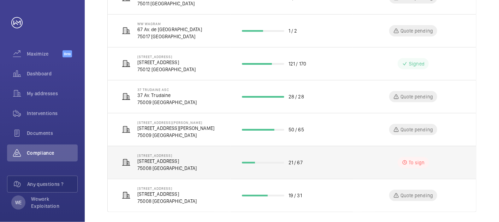
scroll to position [259, 0]
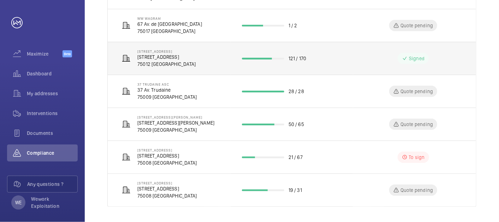
click at [196, 55] on p "[STREET_ADDRESS]" at bounding box center [166, 56] width 58 height 7
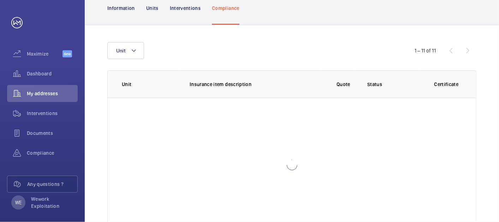
scroll to position [93, 0]
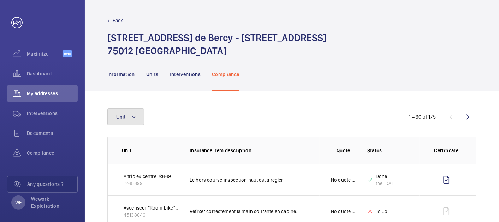
click at [125, 123] on button "Unit" at bounding box center [125, 116] width 37 height 17
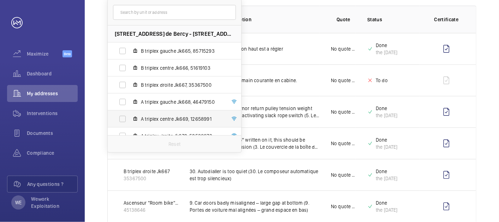
scroll to position [26, 0]
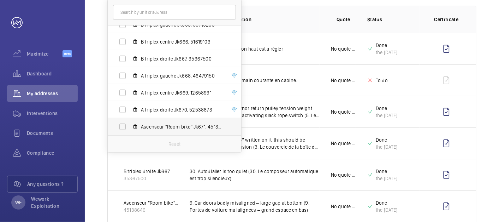
click at [197, 127] on span "Ascenseur "Room bike" Jk671, 45138646" at bounding box center [182, 126] width 82 height 7
click at [130, 127] on input "Ascenseur "Room bike" Jk671, 45138646" at bounding box center [123, 126] width 14 height 14
checkbox input "true"
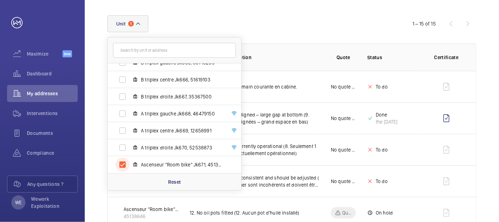
scroll to position [131, 0]
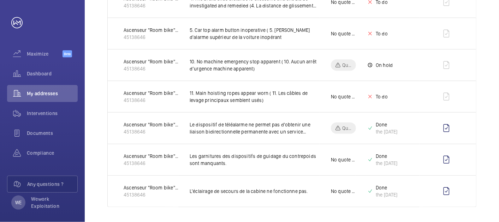
scroll to position [0, 0]
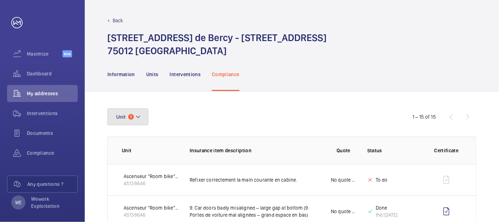
drag, startPoint x: 114, startPoint y: 113, endPoint x: 145, endPoint y: 115, distance: 31.5
click at [114, 113] on button "Unit 1" at bounding box center [127, 116] width 41 height 17
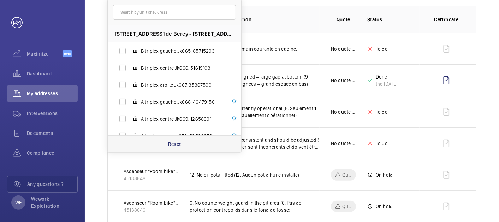
click at [177, 140] on p "Reset" at bounding box center [174, 143] width 13 height 7
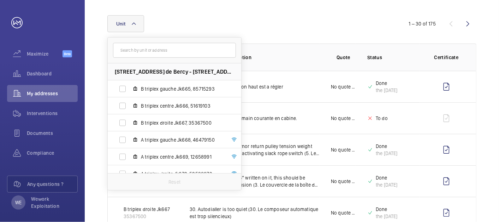
scroll to position [131, 0]
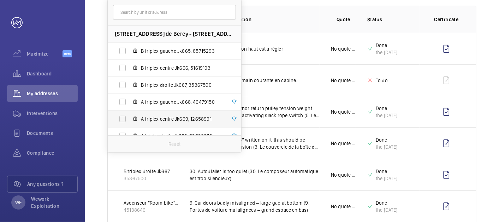
click at [172, 117] on span "A triplex centre Jk669, 12658991" at bounding box center [182, 118] width 82 height 7
click at [130, 117] on input "A triplex centre Jk669, 12658991" at bounding box center [123, 119] width 14 height 14
checkbox input "true"
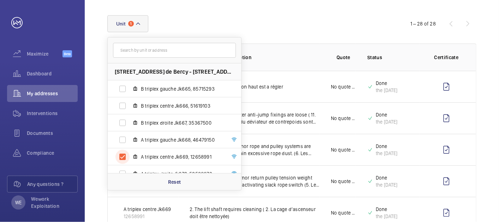
scroll to position [131, 0]
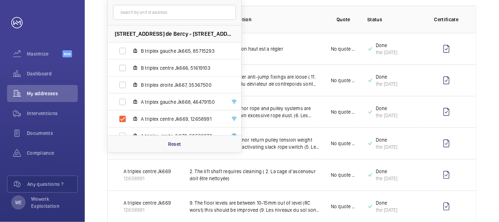
click at [310, 7] on th "Insurance item description" at bounding box center [248, 19] width 141 height 27
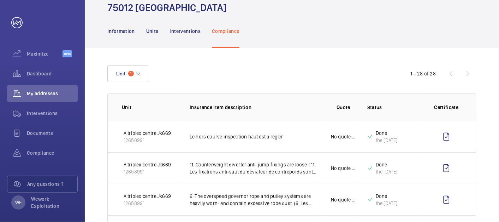
scroll to position [0, 0]
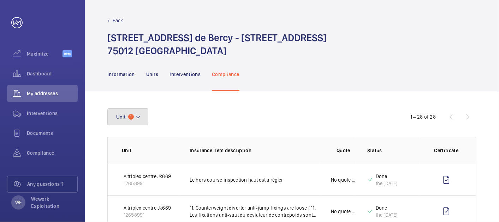
click at [140, 120] on mat-icon at bounding box center [138, 116] width 6 height 8
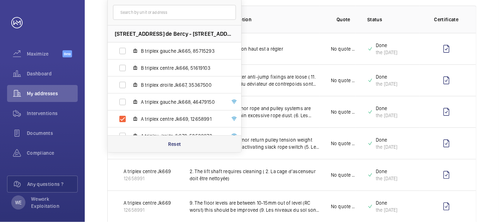
click at [172, 148] on div "Reset" at bounding box center [175, 143] width 134 height 17
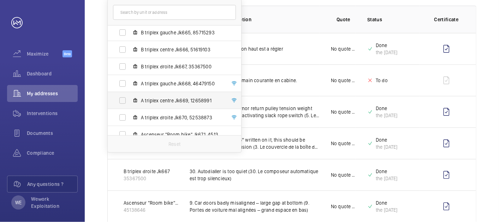
scroll to position [26, 0]
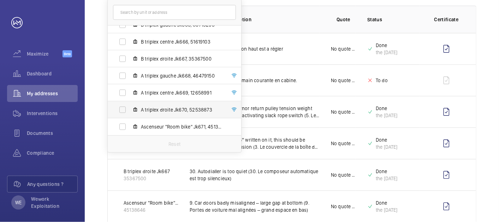
click at [177, 110] on span "A triplex droite Jk670, 52538873" at bounding box center [182, 109] width 82 height 7
click at [130, 110] on input "A triplex droite Jk670, 52538873" at bounding box center [123, 109] width 14 height 14
checkbox input "true"
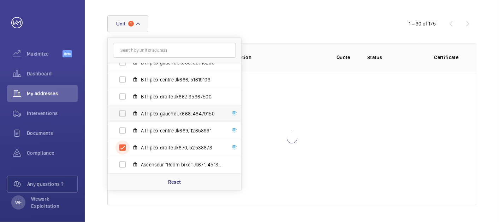
scroll to position [131, 0]
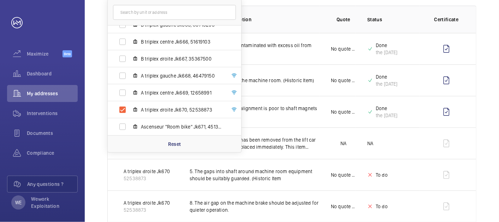
click at [288, 17] on p "Insurance item description" at bounding box center [255, 19] width 130 height 7
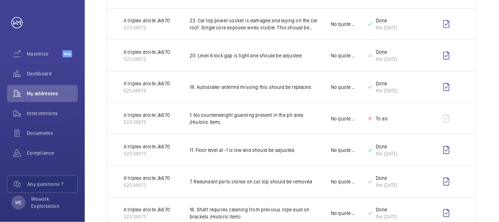
scroll to position [0, 0]
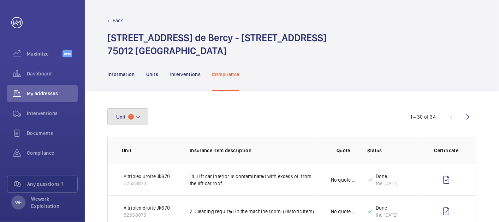
click at [141, 115] on mat-icon at bounding box center [138, 116] width 6 height 8
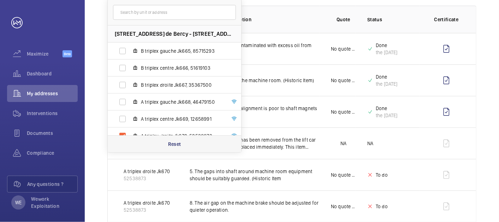
click at [196, 145] on div "Reset" at bounding box center [175, 143] width 134 height 17
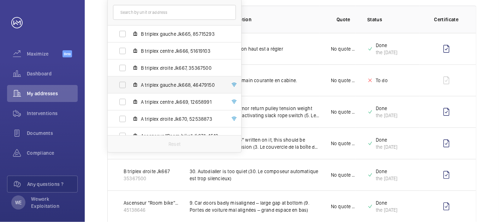
scroll to position [26, 0]
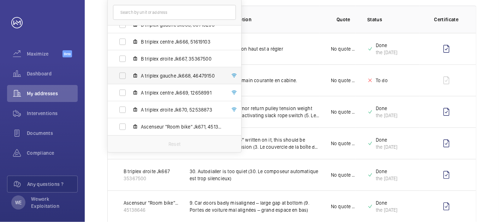
click at [172, 74] on span "A triplex gauche Jk668, 46479150" at bounding box center [182, 75] width 82 height 7
click at [130, 74] on input "A triplex gauche Jk668, 46479150" at bounding box center [123, 76] width 14 height 14
checkbox input "true"
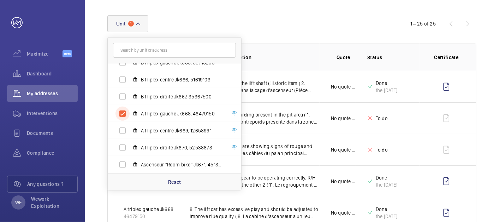
scroll to position [131, 0]
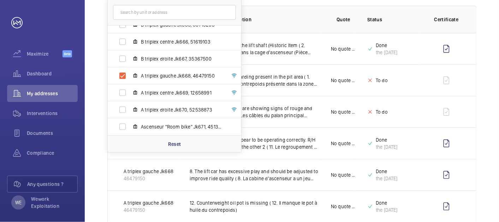
click at [308, 23] on th "Insurance item description" at bounding box center [248, 19] width 141 height 27
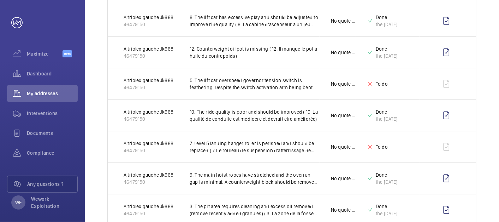
scroll to position [0, 0]
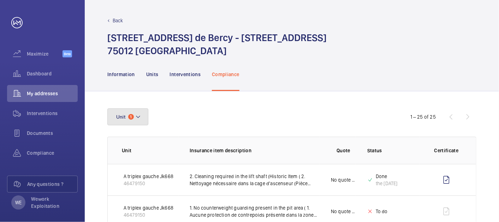
drag, startPoint x: 141, startPoint y: 109, endPoint x: 206, endPoint y: 124, distance: 66.3
click at [141, 109] on button "Unit 1" at bounding box center [127, 116] width 41 height 17
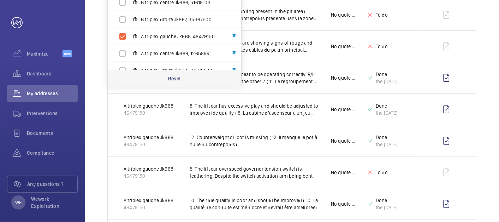
click at [175, 78] on p "Reset" at bounding box center [174, 78] width 13 height 7
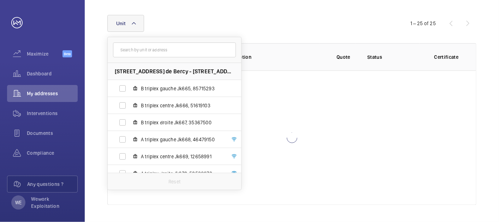
scroll to position [93, 0]
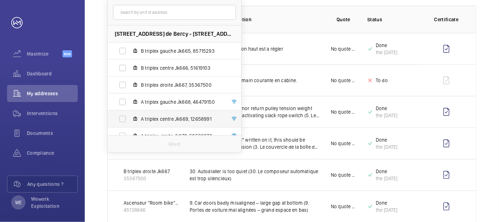
click at [170, 119] on span "A triplex centre Jk669, 12658991" at bounding box center [182, 118] width 82 height 7
click at [130, 119] on input "A triplex centre Jk669, 12658991" at bounding box center [123, 119] width 14 height 14
checkbox input "true"
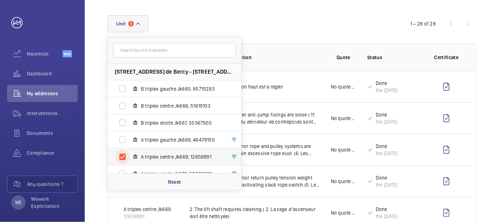
scroll to position [131, 0]
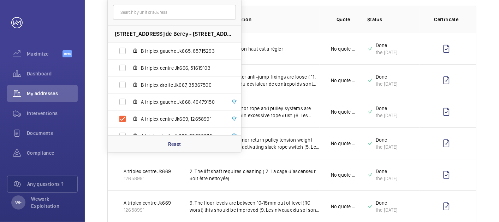
click at [308, 12] on th "Insurance item description" at bounding box center [248, 19] width 141 height 27
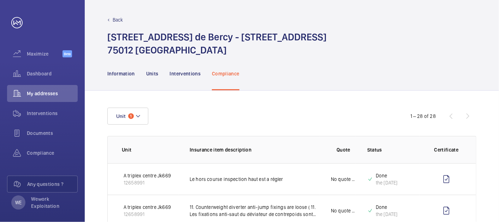
scroll to position [0, 0]
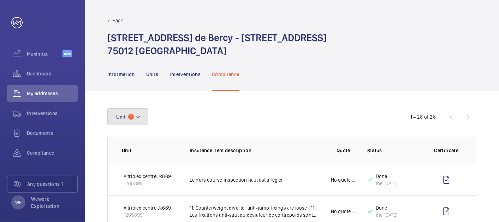
click at [140, 111] on button "Unit 1" at bounding box center [127, 116] width 41 height 17
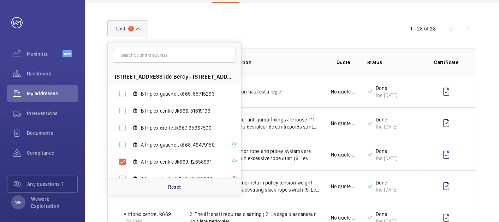
scroll to position [131, 0]
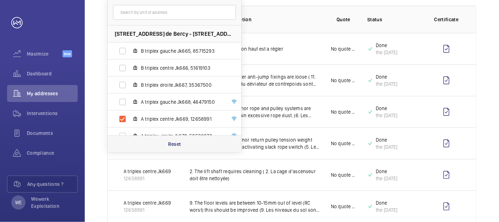
click at [171, 140] on p "Reset" at bounding box center [174, 143] width 13 height 7
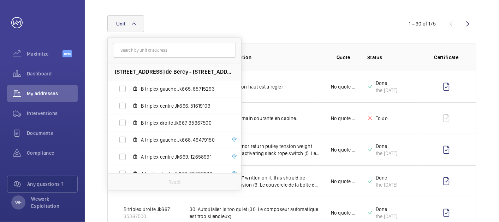
scroll to position [131, 0]
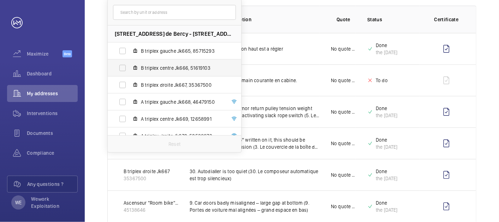
click at [163, 72] on label "B triplex centre Jk666, 51619103" at bounding box center [169, 67] width 122 height 17
click at [130, 72] on input "B triplex centre Jk666, 51619103" at bounding box center [123, 68] width 14 height 14
checkbox input "true"
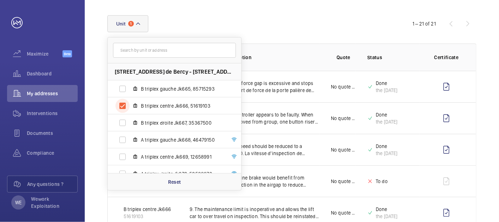
scroll to position [131, 0]
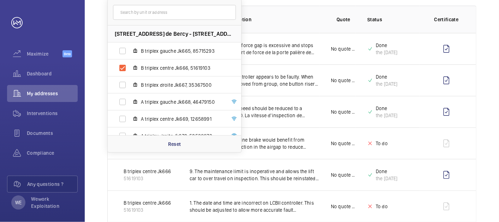
click at [308, 18] on p "Insurance item description" at bounding box center [255, 19] width 130 height 7
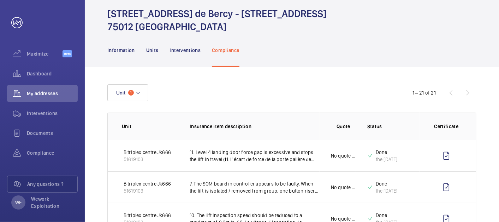
scroll to position [0, 0]
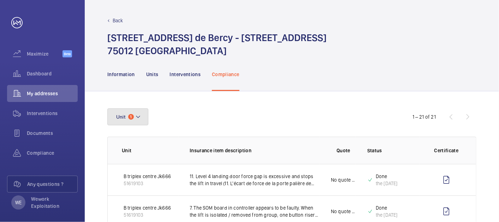
click at [137, 115] on mat-icon at bounding box center [138, 116] width 6 height 8
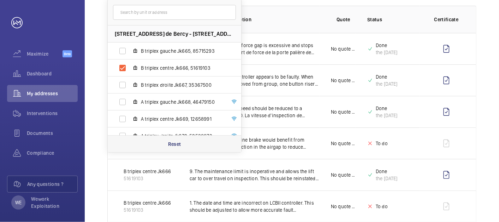
click at [180, 146] on p "Reset" at bounding box center [174, 143] width 13 height 7
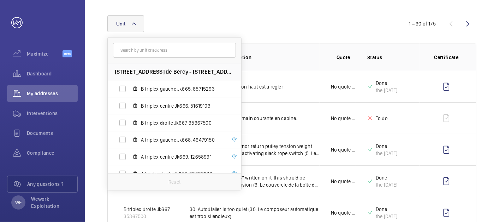
scroll to position [131, 0]
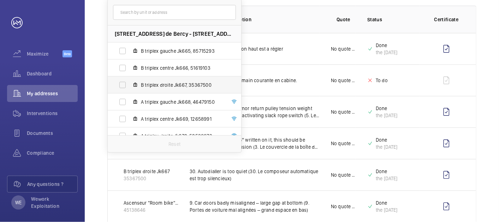
click at [151, 82] on span "B triplex droite Jk667, 35367500" at bounding box center [182, 84] width 82 height 7
click at [130, 82] on input "B triplex droite Jk667, 35367500" at bounding box center [123, 85] width 14 height 14
checkbox input "true"
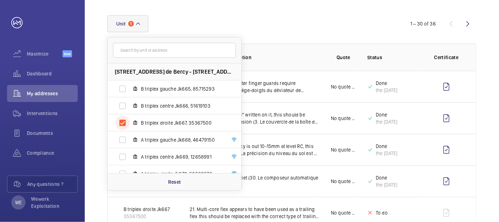
scroll to position [131, 0]
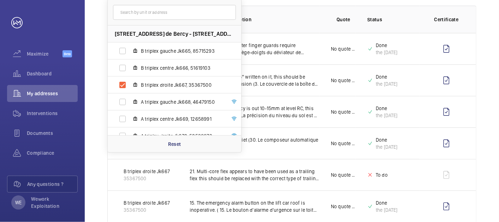
click at [333, 17] on th "Quote" at bounding box center [338, 19] width 36 height 27
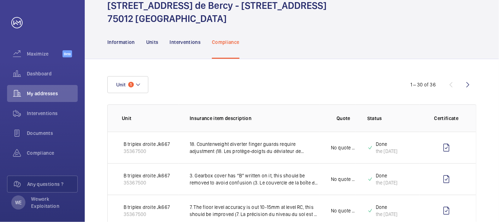
scroll to position [0, 0]
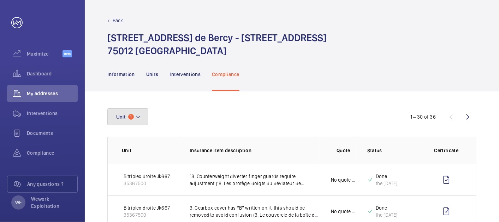
click at [134, 114] on button "Unit 1" at bounding box center [127, 116] width 41 height 17
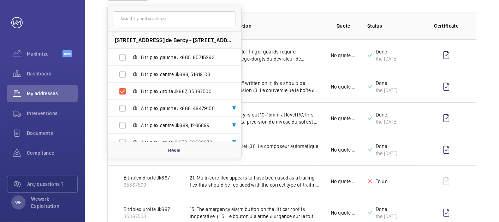
scroll to position [131, 0]
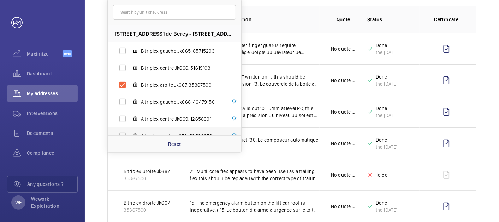
click at [164, 134] on div "[STREET_ADDRESS] de Bercy - [STREET_ADDRESS] B triplex gauche Jk665, 85715293 B…" at bounding box center [174, 75] width 134 height 153
drag, startPoint x: 164, startPoint y: 134, endPoint x: 167, endPoint y: 139, distance: 5.3
click at [167, 139] on div "Reset" at bounding box center [175, 143] width 134 height 17
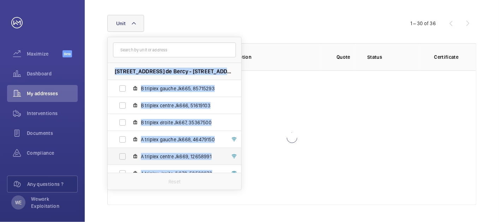
scroll to position [93, 0]
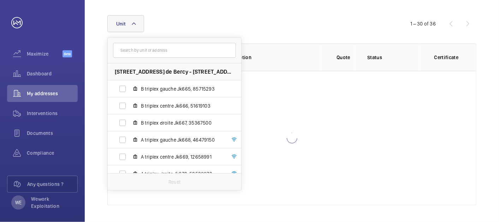
click at [299, 118] on div at bounding box center [292, 138] width 369 height 134
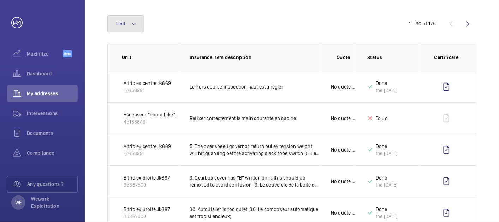
click at [130, 21] on button "Unit" at bounding box center [125, 23] width 37 height 17
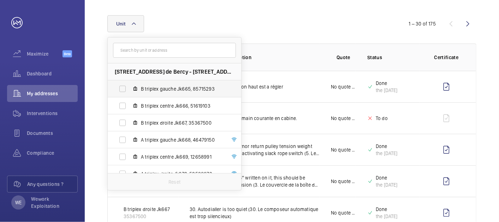
click at [166, 89] on span "B triplex gauche Jk665, 85715293" at bounding box center [182, 88] width 82 height 7
click at [130, 89] on input "B triplex gauche Jk665, 85715293" at bounding box center [123, 89] width 14 height 14
checkbox input "true"
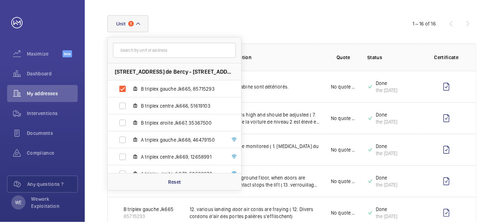
click at [331, 19] on div "Unit 1 [STREET_ADDRESS] - [STREET_ADDRESS] B triplex gauche Jk665, 85715293 B t…" at bounding box center [249, 23] width 284 height 17
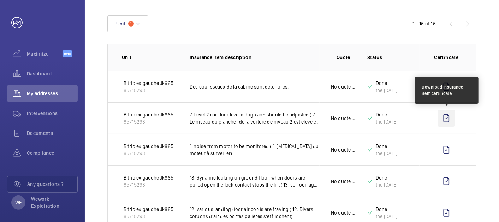
click at [448, 117] on wm-front-icon-button at bounding box center [446, 118] width 17 height 17
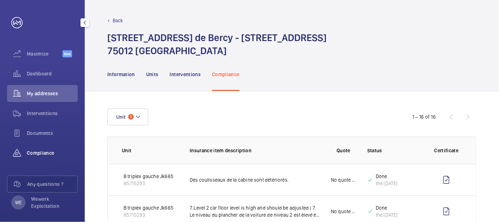
click at [65, 152] on span "Compliance" at bounding box center [52, 152] width 51 height 7
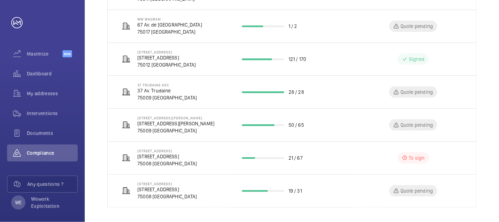
scroll to position [259, 0]
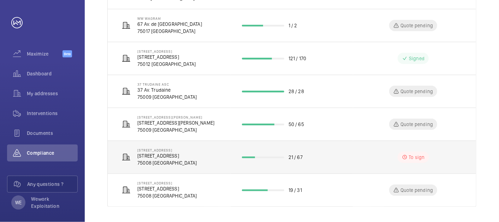
click at [179, 159] on p "75008 [GEOGRAPHIC_DATA]" at bounding box center [166, 162] width 59 height 7
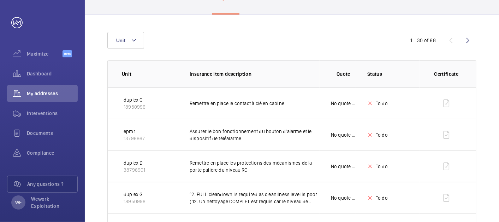
scroll to position [65, 0]
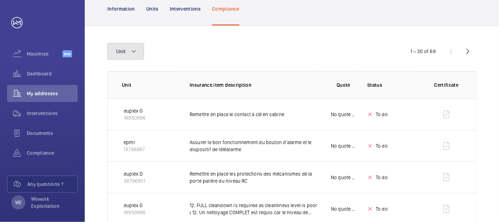
click at [135, 54] on mat-icon at bounding box center [134, 51] width 6 height 8
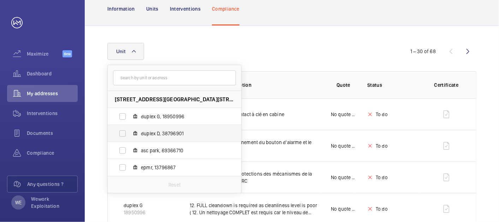
click at [173, 133] on span "duplex D, 38796901" at bounding box center [182, 133] width 82 height 7
click at [130, 133] on input "duplex D, 38796901" at bounding box center [123, 133] width 14 height 14
checkbox input "true"
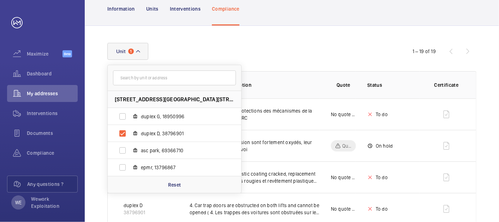
click at [258, 49] on div "Unit [STREET_ADDRESS][GEOGRAPHIC_DATA] G, 18950996 duplex D, 38796901 asc park,…" at bounding box center [249, 51] width 284 height 17
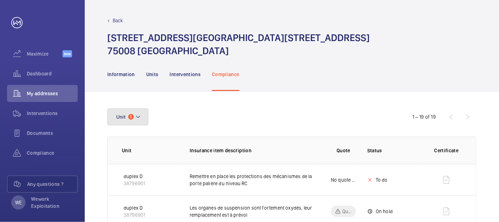
click at [135, 119] on mat-icon at bounding box center [138, 116] width 6 height 8
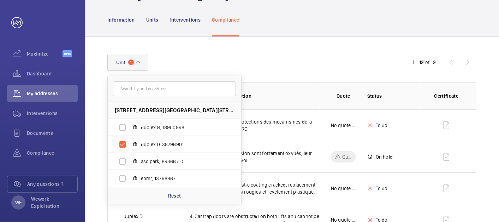
scroll to position [65, 0]
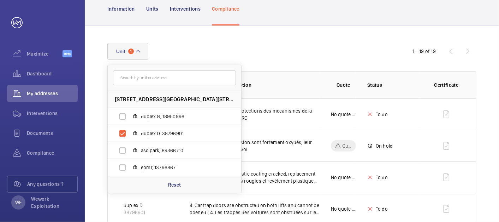
click at [318, 55] on div "Unit [STREET_ADDRESS][GEOGRAPHIC_DATA] G, 18950996 duplex D, 38796901 asc park,…" at bounding box center [249, 51] width 284 height 17
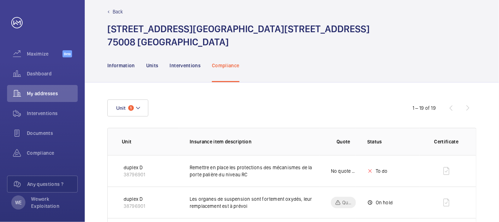
scroll to position [0, 0]
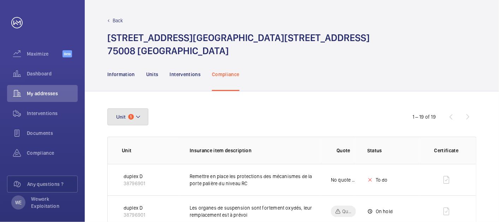
click at [144, 117] on button "Unit 1" at bounding box center [127, 116] width 41 height 17
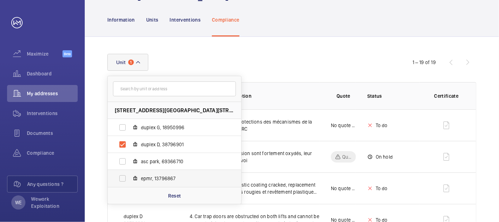
scroll to position [65, 0]
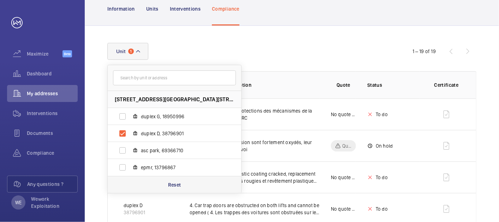
click at [168, 184] on p "Reset" at bounding box center [174, 184] width 13 height 7
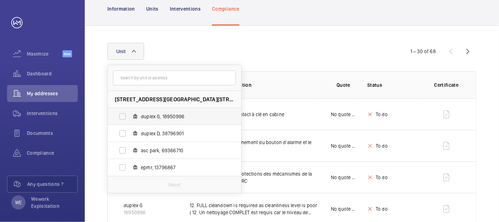
click at [160, 116] on span "duplex G, 18950996" at bounding box center [182, 116] width 82 height 7
click at [130, 116] on input "duplex G, 18950996" at bounding box center [123, 116] width 14 height 14
checkbox input "true"
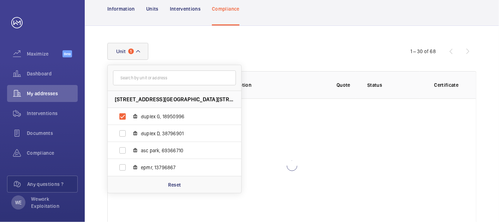
click at [319, 35] on div "Unit [STREET_ADDRESS] duplex G, 18950996 duplex D, 38796901 asc park, 69366710 …" at bounding box center [292, 138] width 414 height 224
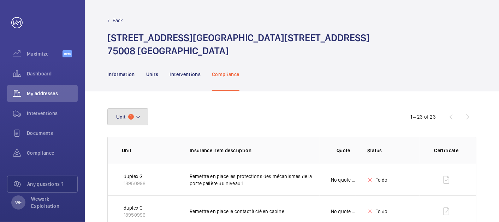
click at [132, 120] on button "Unit 1" at bounding box center [127, 116] width 41 height 17
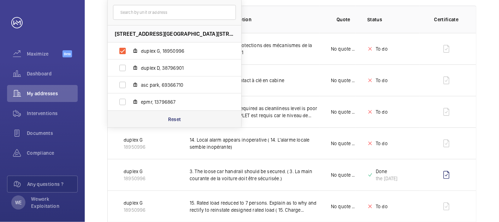
click at [165, 113] on div "Reset" at bounding box center [175, 118] width 134 height 17
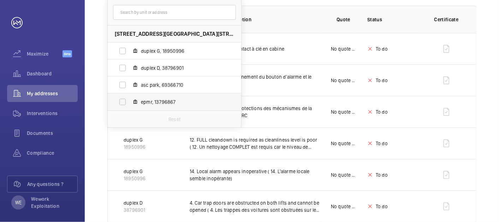
click at [161, 104] on span "epmr, 13796867" at bounding box center [182, 101] width 82 height 7
click at [130, 104] on input "epmr, 13796867" at bounding box center [123, 102] width 14 height 14
checkbox input "true"
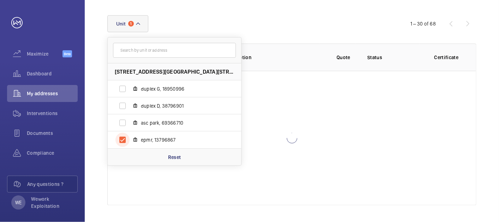
scroll to position [131, 0]
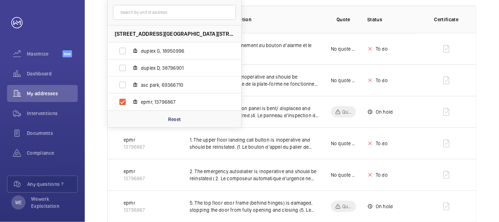
click at [390, 27] on th "Status" at bounding box center [388, 19] width 64 height 27
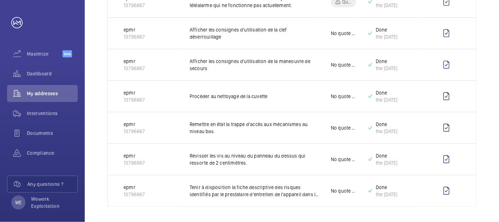
scroll to position [0, 0]
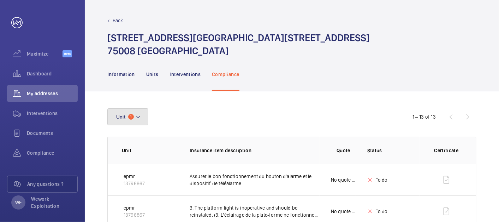
click at [139, 116] on mat-icon at bounding box center [138, 116] width 6 height 8
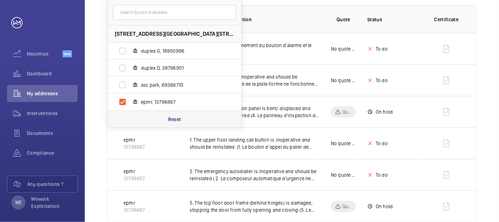
click at [181, 121] on p "Reset" at bounding box center [174, 119] width 13 height 7
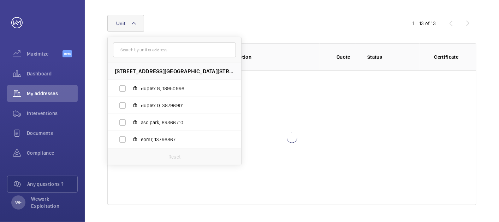
scroll to position [93, 0]
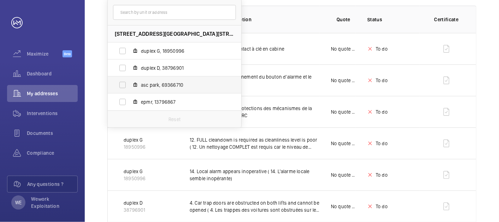
click at [165, 87] on span "asc park, 69366710" at bounding box center [182, 84] width 82 height 7
click at [130, 87] on input "asc park, 69366710" at bounding box center [123, 85] width 14 height 14
checkbox input "true"
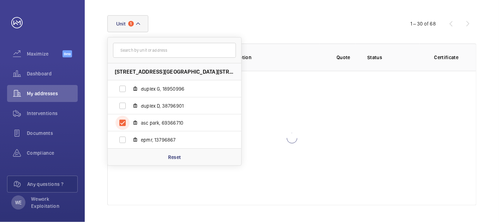
scroll to position [131, 0]
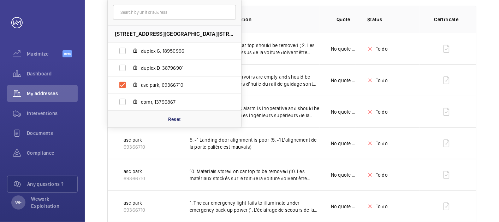
click at [353, 31] on th "Quote" at bounding box center [338, 19] width 36 height 27
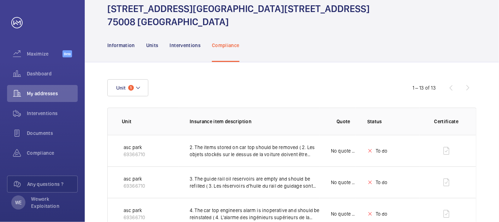
scroll to position [0, 0]
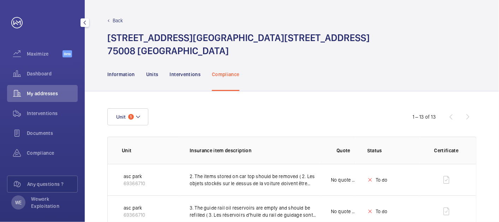
drag, startPoint x: 42, startPoint y: 153, endPoint x: 82, endPoint y: 167, distance: 41.8
click at [43, 153] on span "Compliance" at bounding box center [52, 152] width 51 height 7
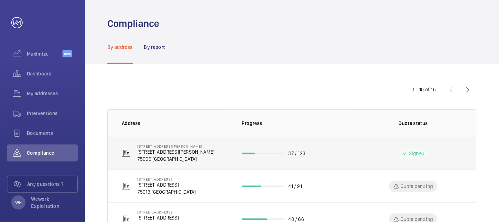
click at [194, 151] on td "[STREET_ADDRESS][PERSON_NAME] [STREET_ADDRESS][PERSON_NAME]" at bounding box center [169, 152] width 123 height 33
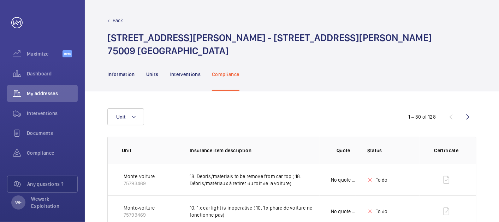
scroll to position [65, 0]
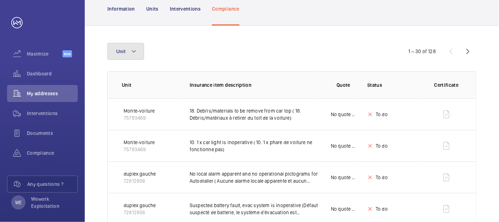
click at [128, 50] on button "Unit" at bounding box center [125, 51] width 37 height 17
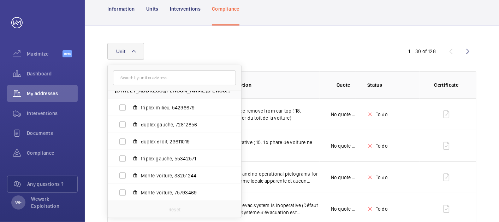
scroll to position [0, 0]
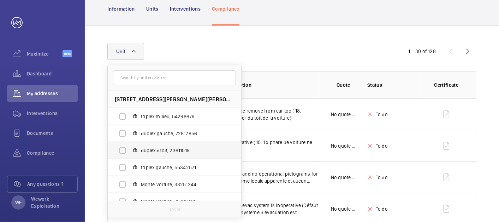
click at [173, 151] on span "duplex droit, 23611019" at bounding box center [182, 150] width 82 height 7
click at [130, 151] on input "duplex droit, 23611019" at bounding box center [123, 150] width 14 height 14
checkbox input "true"
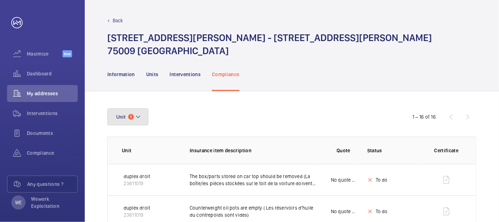
click at [136, 119] on mat-icon at bounding box center [138, 116] width 6 height 8
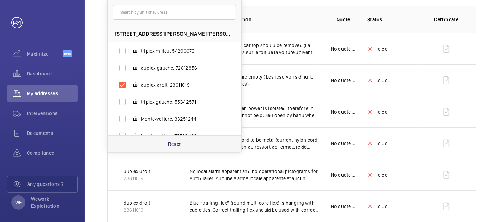
click at [167, 137] on div "Reset" at bounding box center [175, 143] width 134 height 17
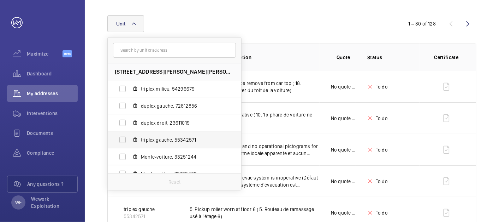
scroll to position [131, 0]
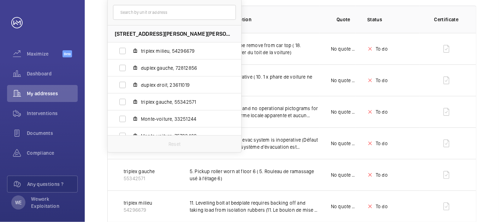
drag, startPoint x: 167, startPoint y: 65, endPoint x: 183, endPoint y: 67, distance: 16.0
click at [167, 65] on span "duplex gauche, 72812856" at bounding box center [182, 67] width 82 height 7
click at [130, 65] on input "duplex gauche, 72812856" at bounding box center [123, 68] width 14 height 14
checkbox input "true"
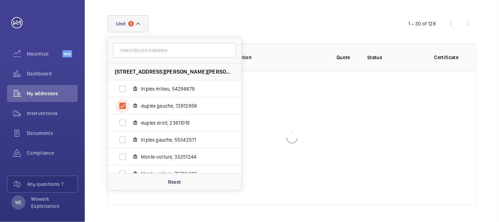
scroll to position [131, 0]
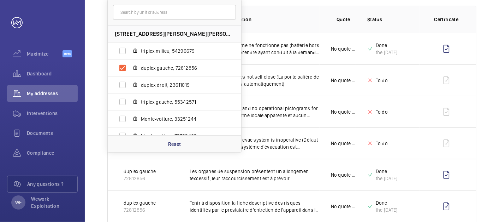
click at [492, 51] on div "Unit [STREET_ADDRESS][PERSON_NAME][PERSON_NAME] triplex milieu, 54296679 duplex…" at bounding box center [292, 178] width 414 height 436
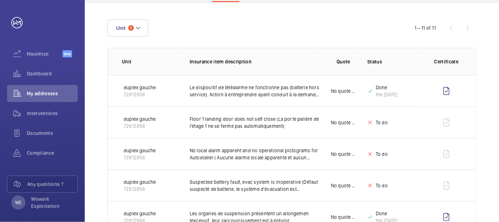
scroll to position [0, 0]
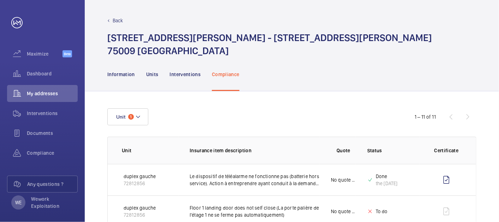
click at [153, 119] on div "Unit 1" at bounding box center [249, 116] width 284 height 17
drag, startPoint x: 140, startPoint y: 114, endPoint x: 224, endPoint y: 122, distance: 84.2
click at [141, 114] on button "Unit 1" at bounding box center [127, 116] width 41 height 17
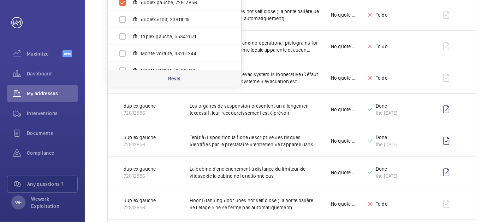
click at [178, 83] on div "Reset" at bounding box center [175, 78] width 134 height 17
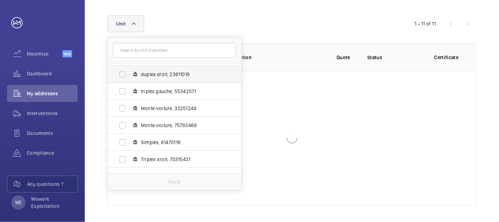
scroll to position [60, 0]
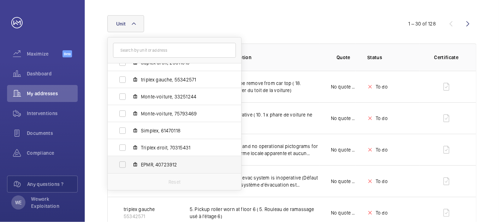
drag, startPoint x: 159, startPoint y: 161, endPoint x: 170, endPoint y: 159, distance: 11.5
click at [159, 162] on span "EPMR, 40723912" at bounding box center [182, 164] width 82 height 7
click at [130, 162] on input "EPMR, 40723912" at bounding box center [123, 164] width 14 height 14
checkbox input "true"
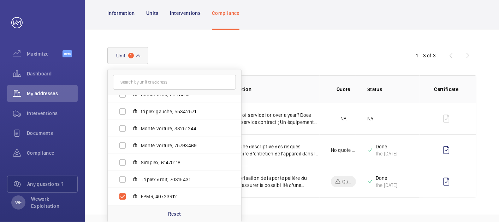
click at [331, 50] on div "Unit [STREET_ADDRESS][PERSON_NAME][PERSON_NAME] triplex milieu, 54296679 duplex…" at bounding box center [249, 55] width 284 height 17
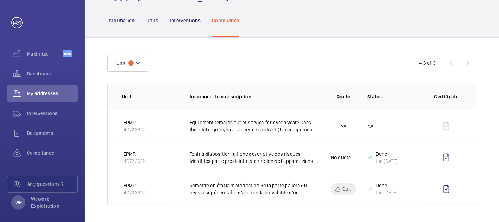
scroll to position [53, 0]
click at [136, 57] on button "Unit 1" at bounding box center [127, 63] width 41 height 17
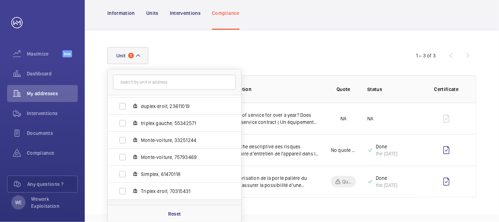
scroll to position [60, 0]
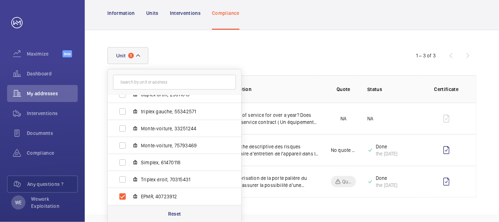
click at [172, 216] on p "Reset" at bounding box center [174, 213] width 13 height 7
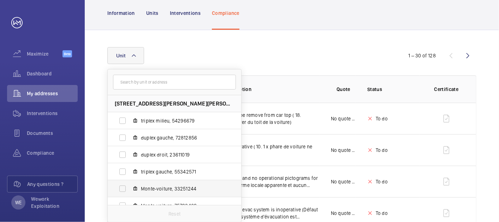
click at [157, 185] on span "Monte-voiture, 33251244" at bounding box center [182, 188] width 82 height 7
click at [130, 184] on input "Monte-voiture, 33251244" at bounding box center [123, 188] width 14 height 14
checkbox input "true"
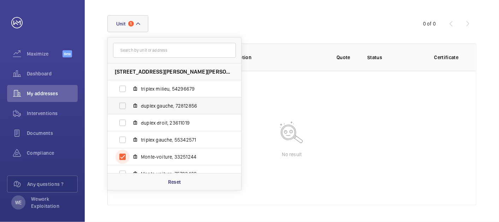
scroll to position [60, 0]
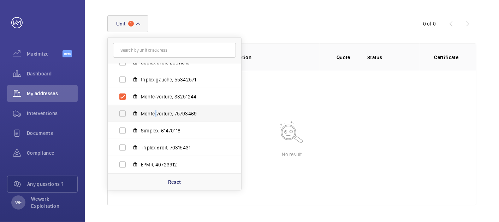
click at [155, 114] on span "Monte-voiture, 75793469" at bounding box center [182, 113] width 82 height 7
drag, startPoint x: 155, startPoint y: 114, endPoint x: 178, endPoint y: 124, distance: 25.0
click at [180, 124] on label "Simplex, 61470118" at bounding box center [169, 130] width 122 height 17
click at [130, 124] on input "Simplex, 61470118" at bounding box center [123, 130] width 14 height 14
checkbox input "true"
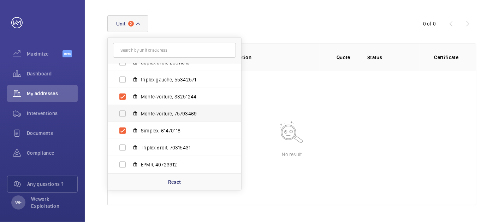
click at [171, 114] on span "Monte-voiture, 75793469" at bounding box center [182, 113] width 82 height 7
click at [130, 114] on input "Monte-voiture, 75793469" at bounding box center [123, 113] width 14 height 14
checkbox input "true"
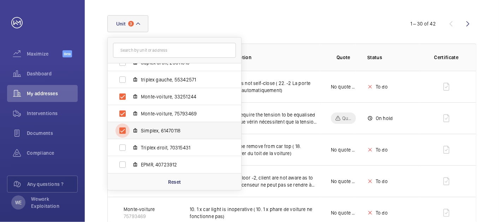
click at [125, 130] on input "Simplex, 61470118" at bounding box center [123, 130] width 14 height 14
checkbox input "false"
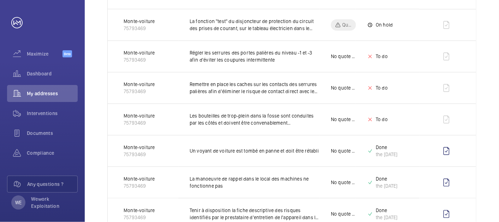
scroll to position [899, 0]
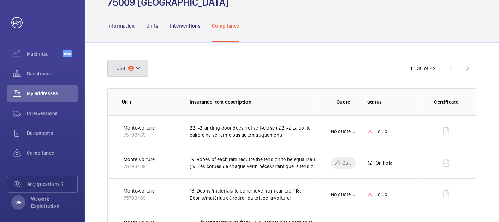
click at [141, 67] on button "Unit 2" at bounding box center [127, 68] width 41 height 17
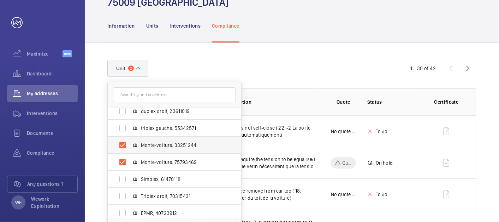
scroll to position [60, 0]
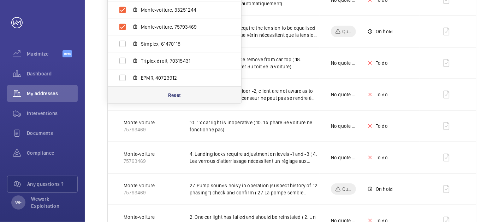
click at [166, 94] on div "Reset" at bounding box center [175, 94] width 134 height 17
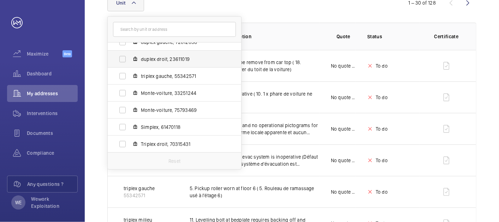
scroll to position [60, 0]
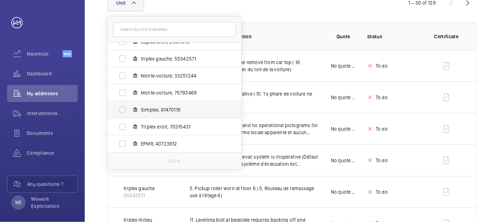
click at [166, 111] on span "Simplex, 61470118" at bounding box center [182, 109] width 82 height 7
click at [130, 111] on input "Simplex, 61470118" at bounding box center [123, 109] width 14 height 14
checkbox input "true"
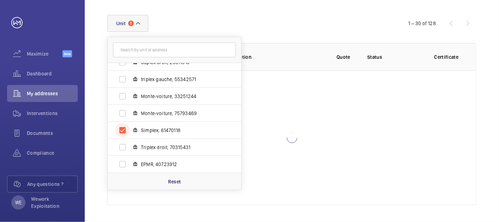
scroll to position [93, 0]
drag, startPoint x: 353, startPoint y: 24, endPoint x: 357, endPoint y: 23, distance: 3.6
click at [353, 24] on div "Unit [STREET_ADDRESS][PERSON_NAME][PERSON_NAME] triplex milieu, 54296679 duplex…" at bounding box center [249, 23] width 284 height 17
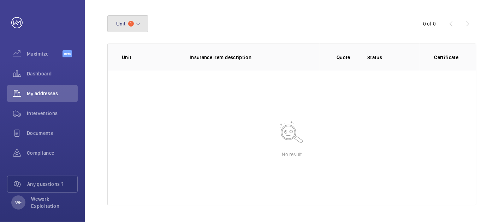
click at [140, 18] on button "Unit 1" at bounding box center [127, 23] width 41 height 17
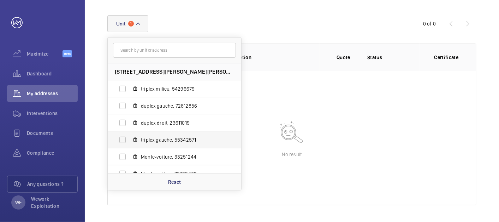
scroll to position [60, 0]
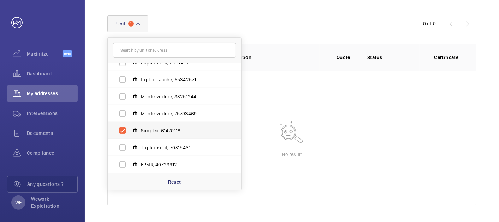
click at [169, 131] on span "Simplex, 61470118" at bounding box center [182, 130] width 82 height 7
click at [130, 131] on input "Simplex, 61470118" at bounding box center [123, 130] width 14 height 14
checkbox input "false"
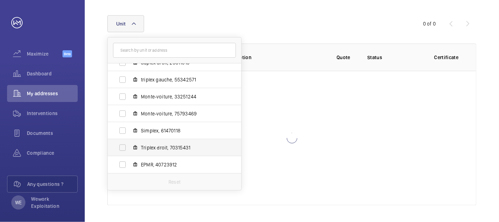
click at [165, 142] on label "Triplex droit, 70315431" at bounding box center [169, 147] width 122 height 17
click at [130, 142] on input "Triplex droit, 70315431" at bounding box center [123, 147] width 14 height 14
checkbox input "true"
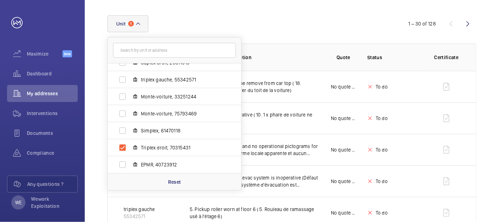
drag, startPoint x: 326, startPoint y: 13, endPoint x: 358, endPoint y: 71, distance: 66.1
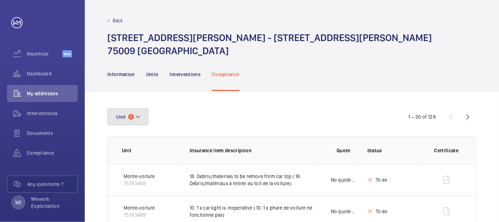
click at [146, 118] on button "Unit 1" at bounding box center [127, 116] width 41 height 17
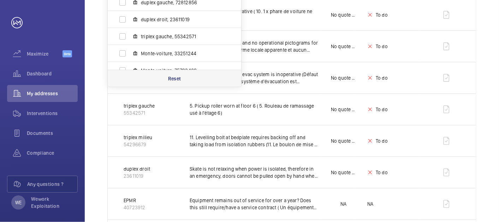
click at [179, 73] on div "Reset" at bounding box center [175, 78] width 134 height 17
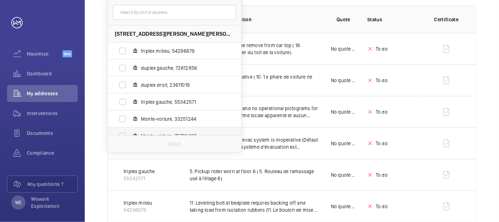
scroll to position [60, 0]
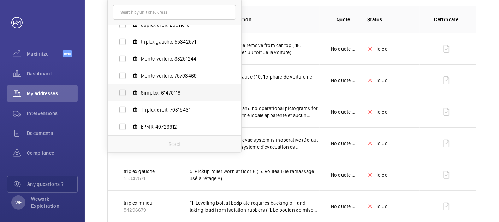
drag, startPoint x: 179, startPoint y: 107, endPoint x: 186, endPoint y: 123, distance: 17.1
click at [179, 108] on span "Triplex droit, 70315431" at bounding box center [182, 109] width 82 height 7
click at [130, 108] on input "Triplex droit, 70315431" at bounding box center [123, 109] width 14 height 14
checkbox input "true"
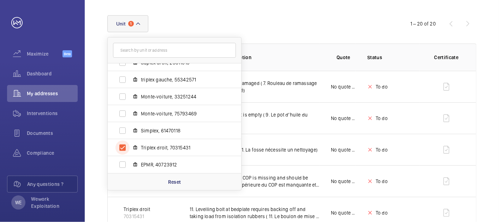
scroll to position [131, 0]
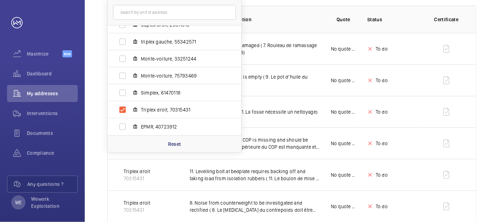
drag, startPoint x: 491, startPoint y: 94, endPoint x: 433, endPoint y: 129, distance: 68.5
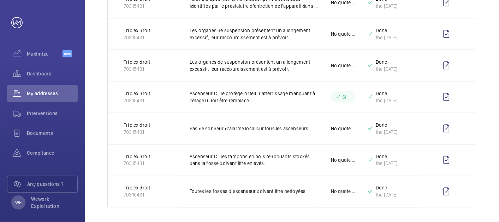
scroll to position [0, 0]
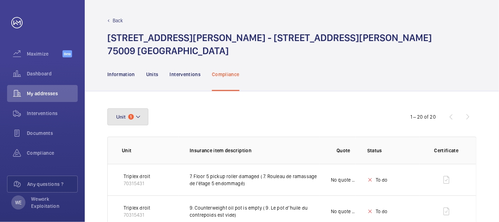
drag, startPoint x: 146, startPoint y: 120, endPoint x: 258, endPoint y: 120, distance: 112.0
click at [146, 120] on button "Unit 1" at bounding box center [127, 116] width 41 height 17
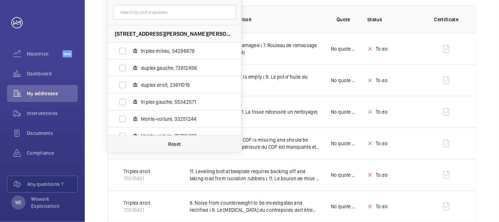
click at [172, 140] on p "Reset" at bounding box center [174, 143] width 13 height 7
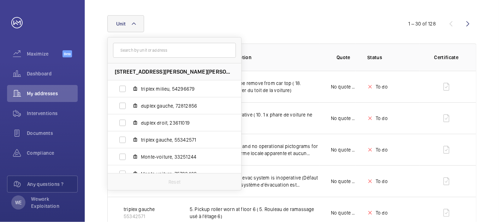
scroll to position [131, 0]
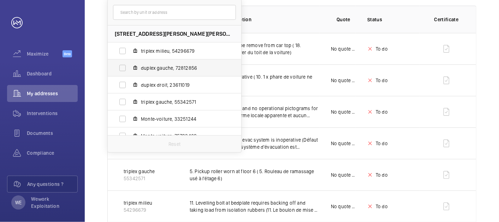
click at [184, 101] on span "triplex gauche, 55342571" at bounding box center [182, 101] width 82 height 7
click at [130, 101] on input "triplex gauche, 55342571" at bounding box center [123, 102] width 14 height 14
checkbox input "true"
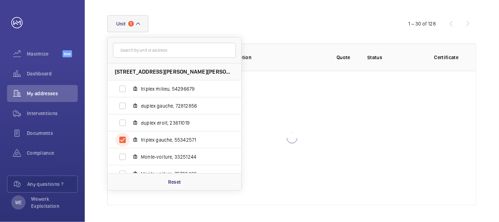
scroll to position [131, 0]
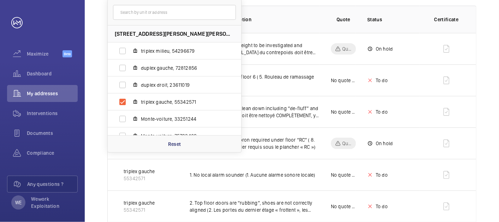
click at [350, 22] on p "Quote" at bounding box center [344, 19] width 14 height 7
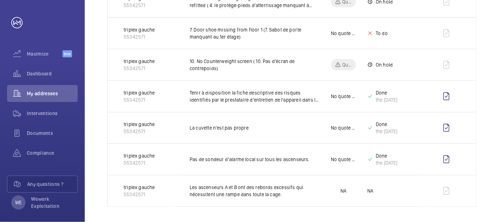
scroll to position [0, 0]
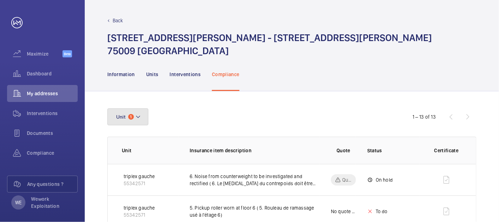
drag, startPoint x: 145, startPoint y: 116, endPoint x: 229, endPoint y: 127, distance: 84.8
click at [146, 116] on button "Unit 1" at bounding box center [127, 116] width 41 height 17
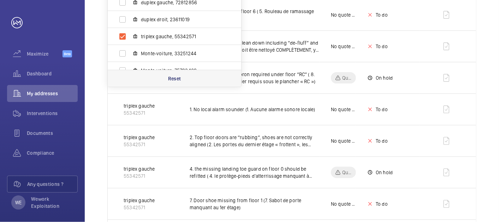
click at [187, 75] on div "Reset" at bounding box center [175, 78] width 134 height 17
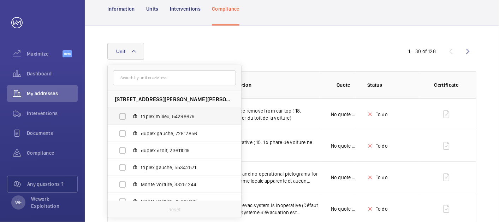
click at [169, 116] on span "triplex milieu, 54296679" at bounding box center [182, 116] width 82 height 7
click at [130, 116] on input "triplex milieu, 54296679" at bounding box center [123, 116] width 14 height 14
checkbox input "true"
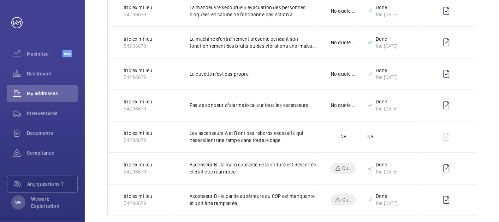
scroll to position [680, 0]
